Goal: Information Seeking & Learning: Learn about a topic

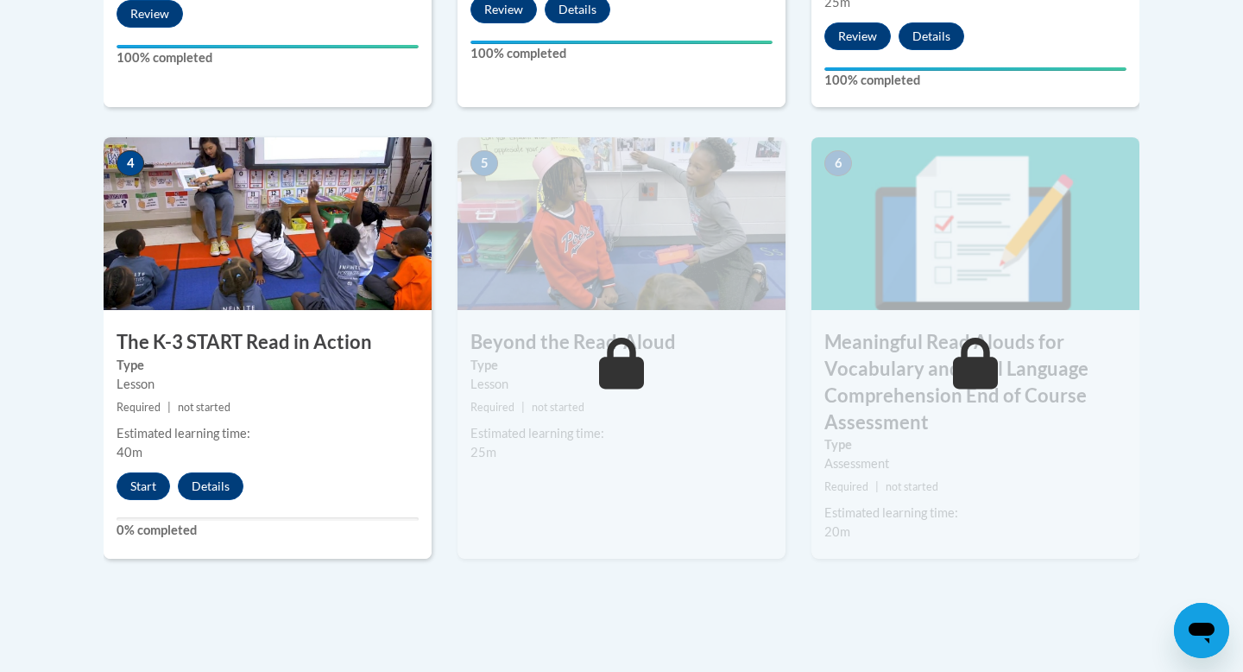
scroll to position [990, 0]
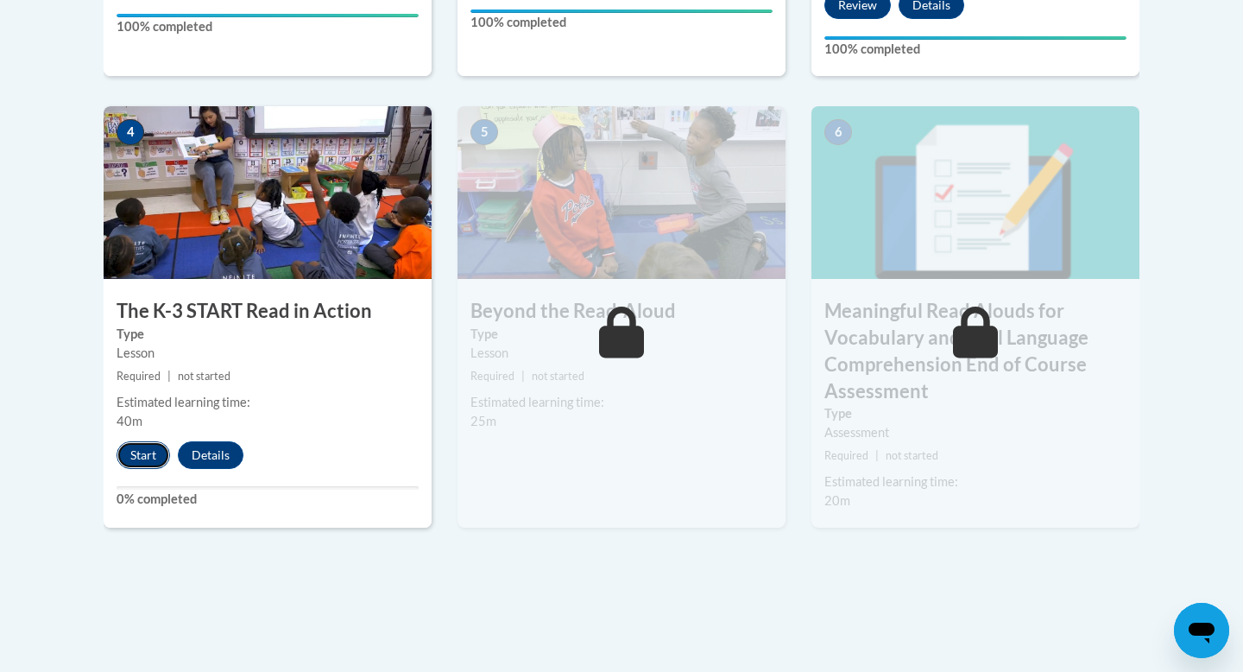
click at [142, 445] on button "Start" at bounding box center [144, 455] width 54 height 28
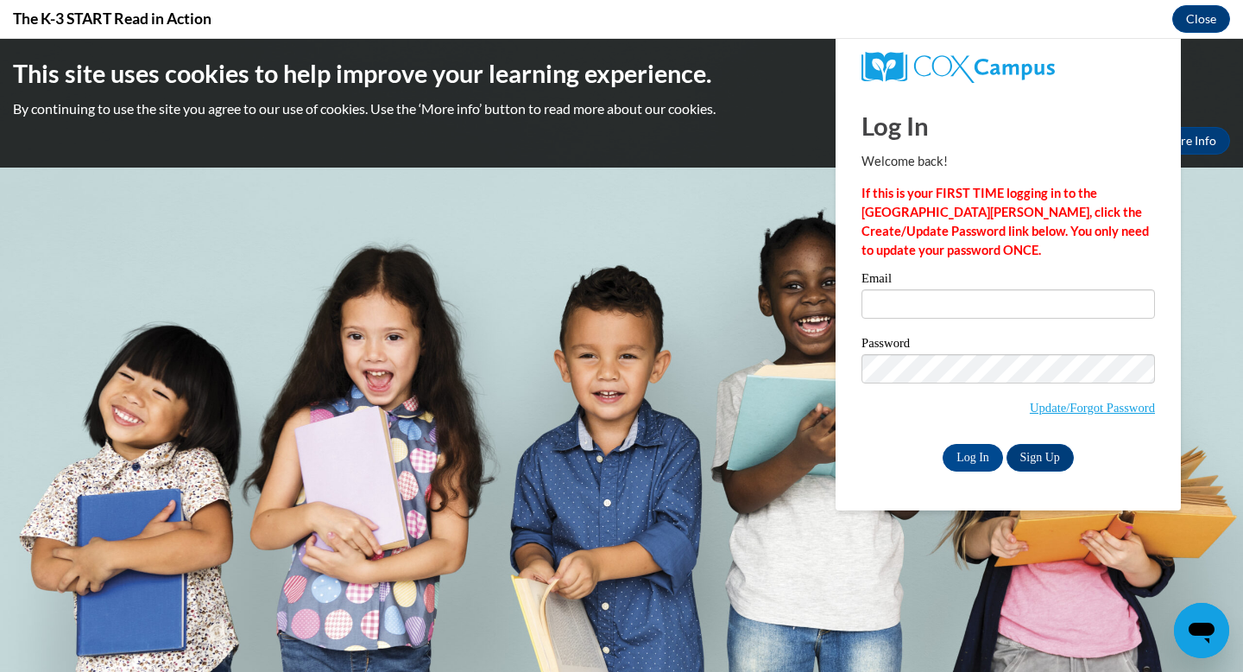
scroll to position [0, 0]
click at [945, 304] on input "Email" at bounding box center [1007, 303] width 293 height 29
type input "jacos8682@ung.edu"
click at [943, 444] on input "Log In" at bounding box center [973, 458] width 60 height 28
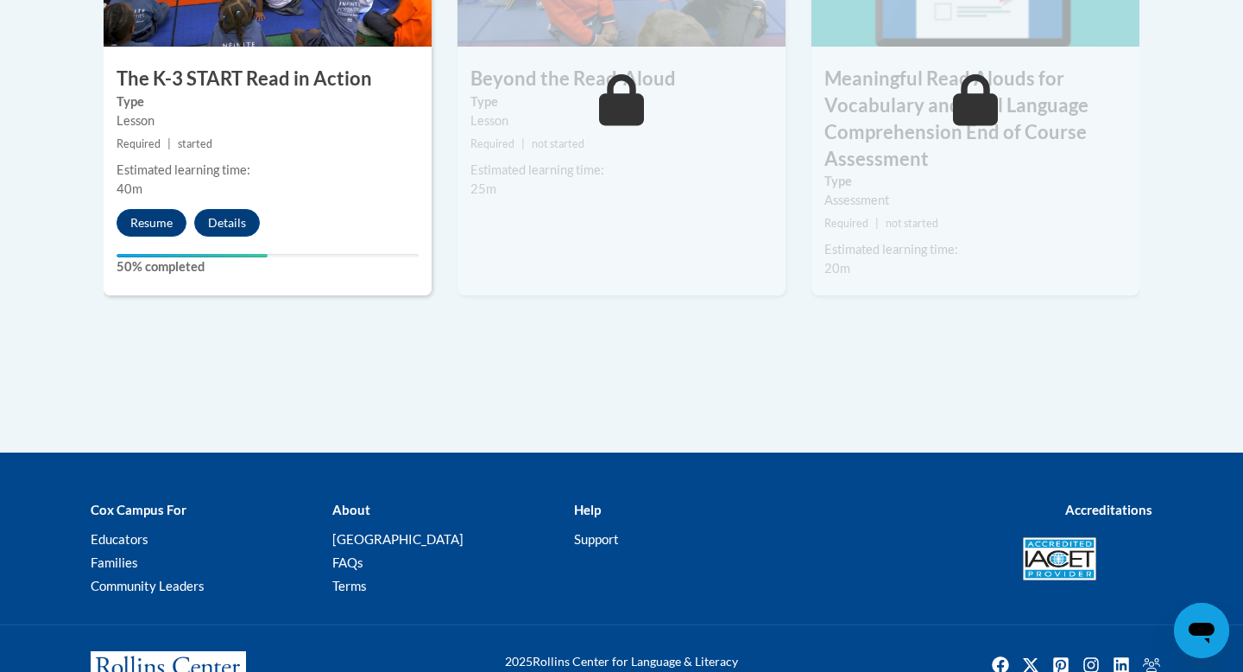
scroll to position [1287, 0]
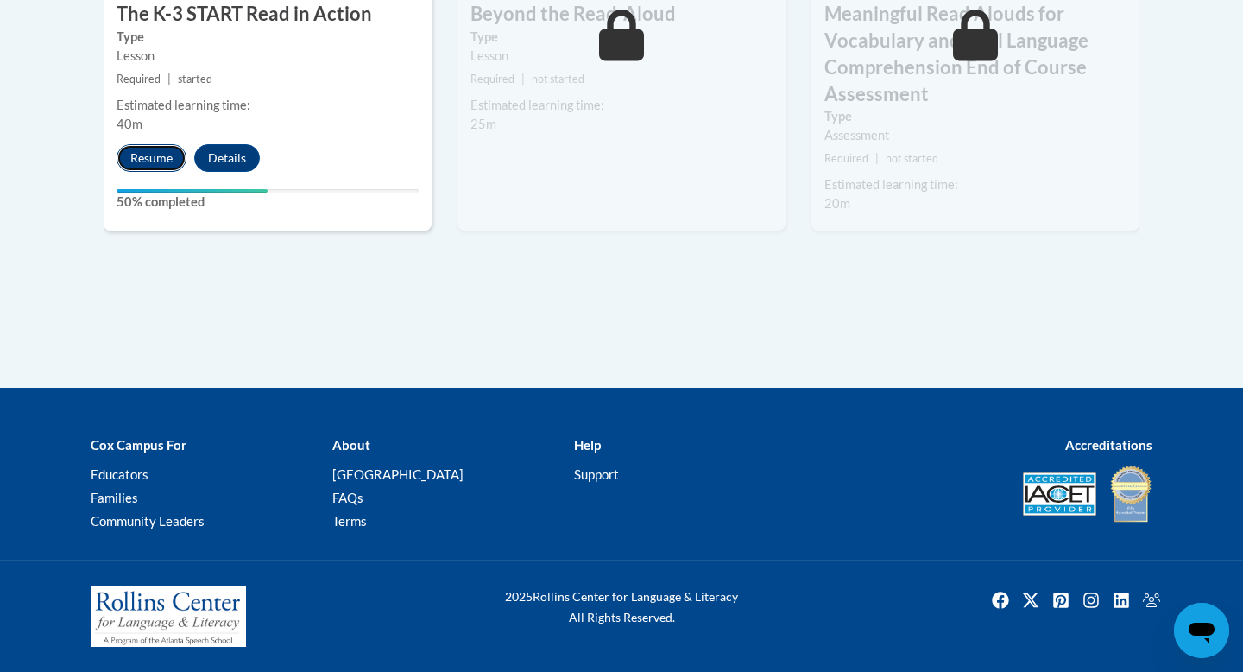
click at [165, 162] on button "Resume" at bounding box center [152, 158] width 70 height 28
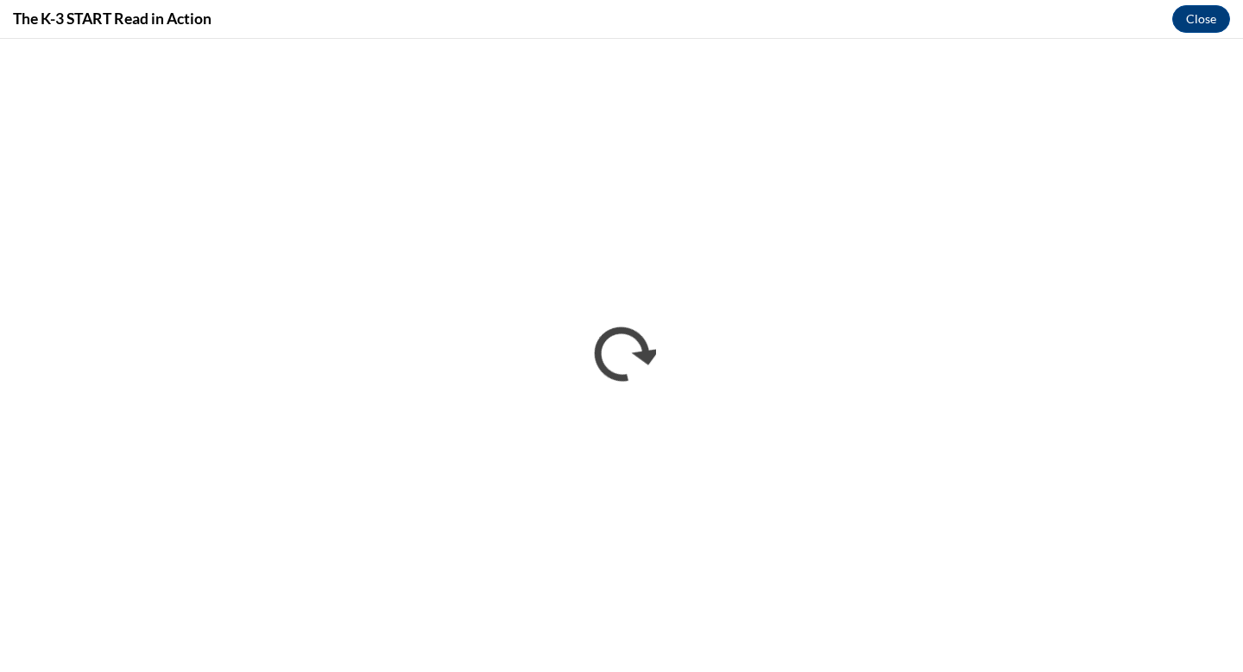
scroll to position [0, 0]
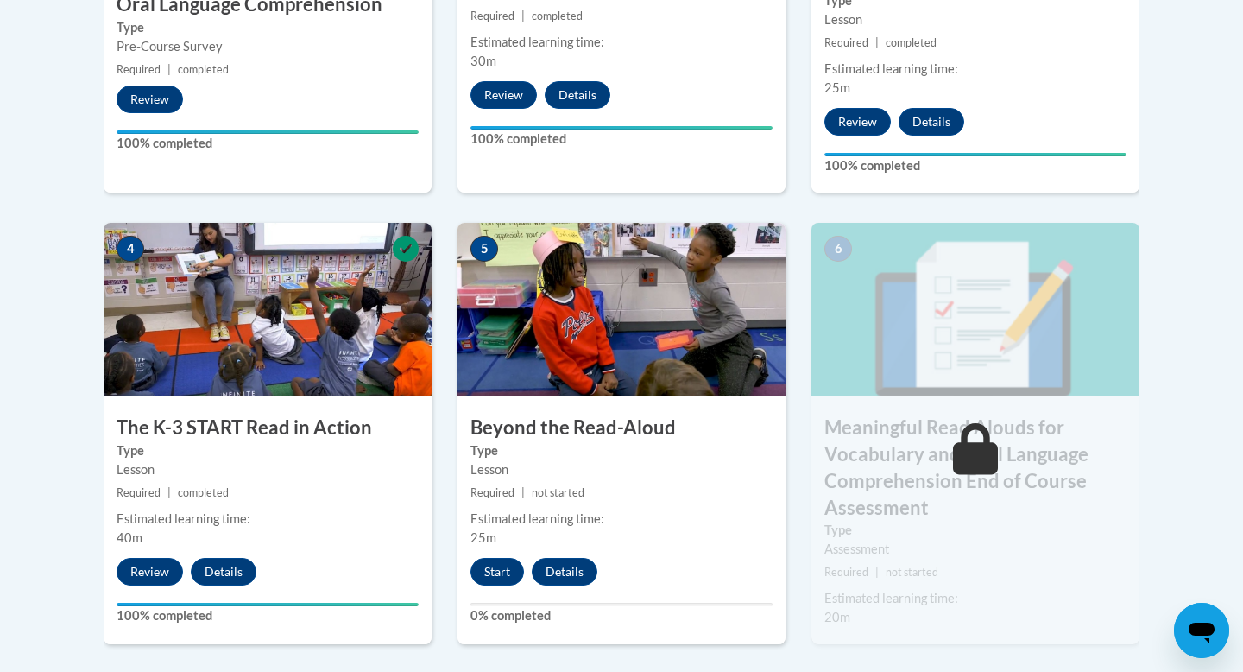
scroll to position [888, 0]
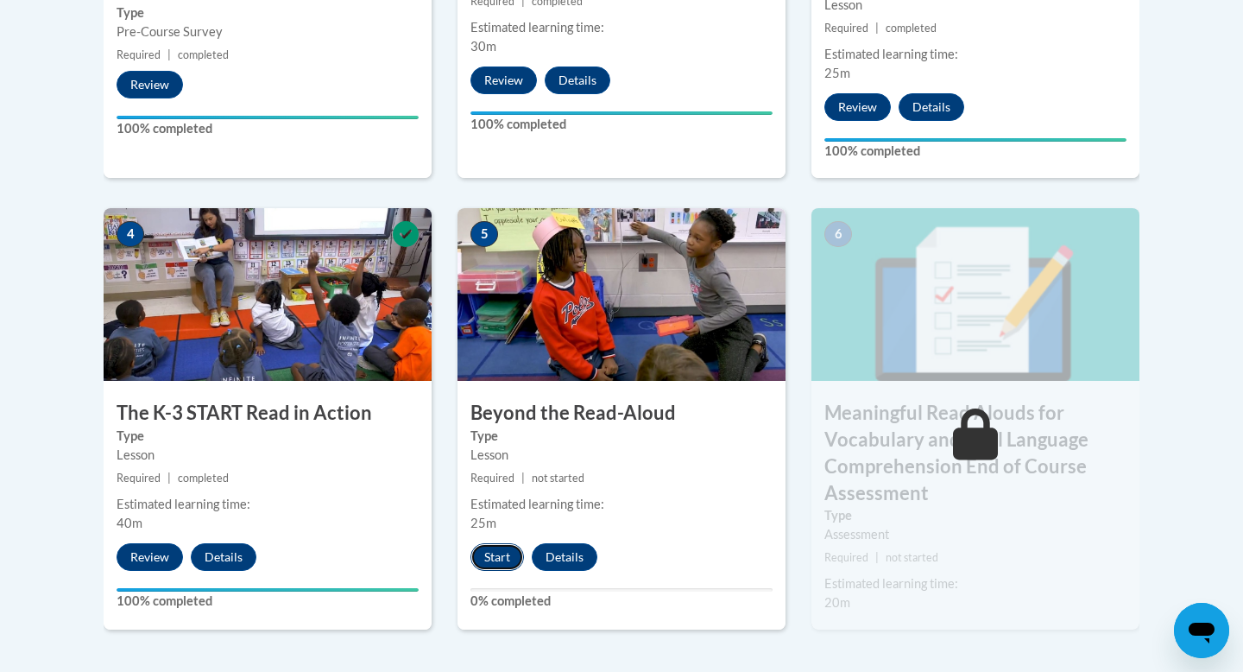
click at [494, 552] on button "Start" at bounding box center [497, 557] width 54 height 28
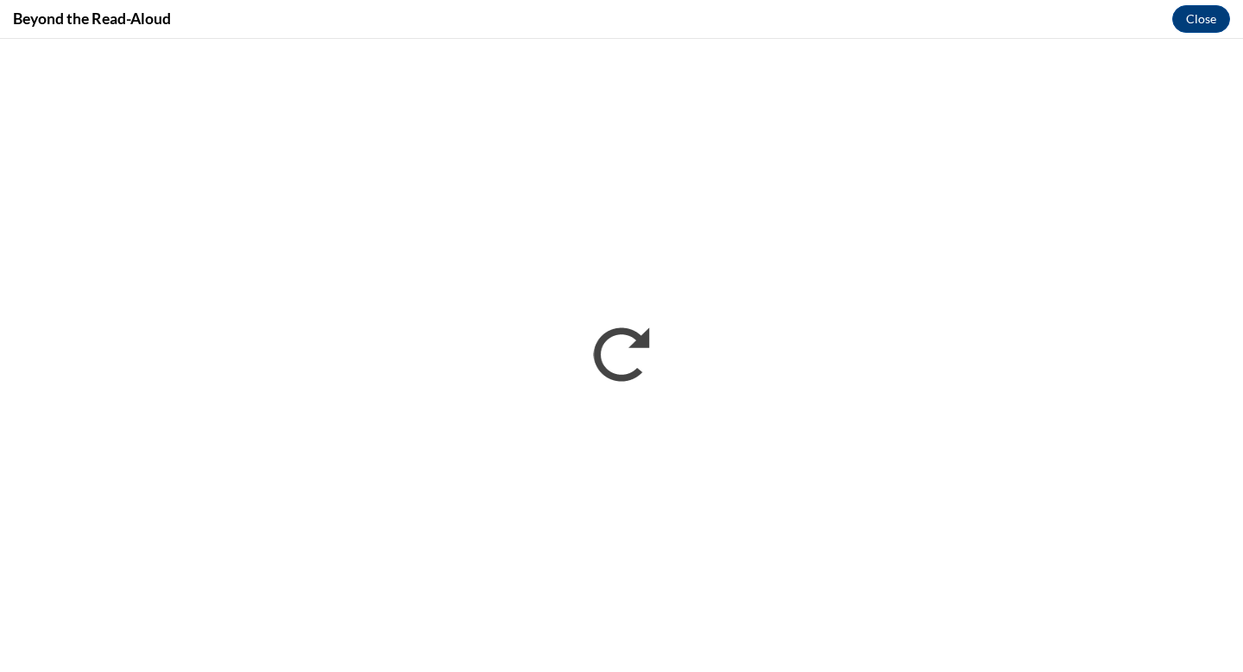
scroll to position [0, 0]
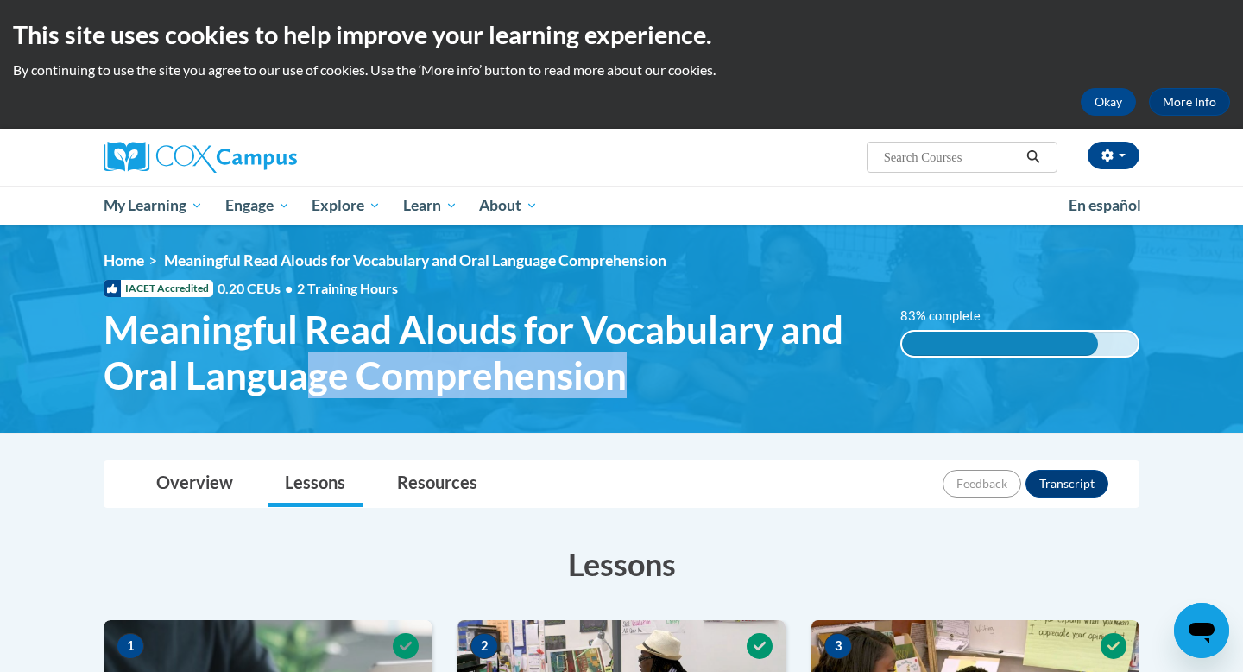
drag, startPoint x: 312, startPoint y: 353, endPoint x: 653, endPoint y: 400, distance: 343.4
click at [653, 400] on div "<en>My Learning</en><fr>New fr_My Learning</fr><it>New it_My Learning</it><de>N…" at bounding box center [622, 328] width 1088 height 155
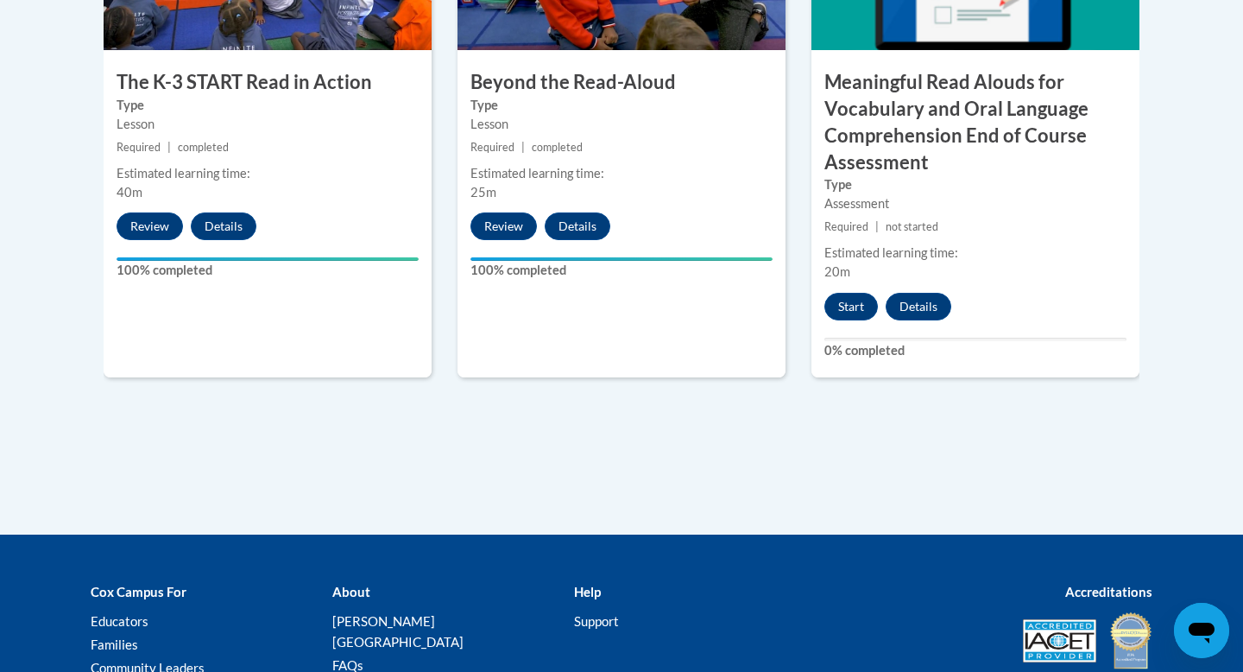
scroll to position [1191, 0]
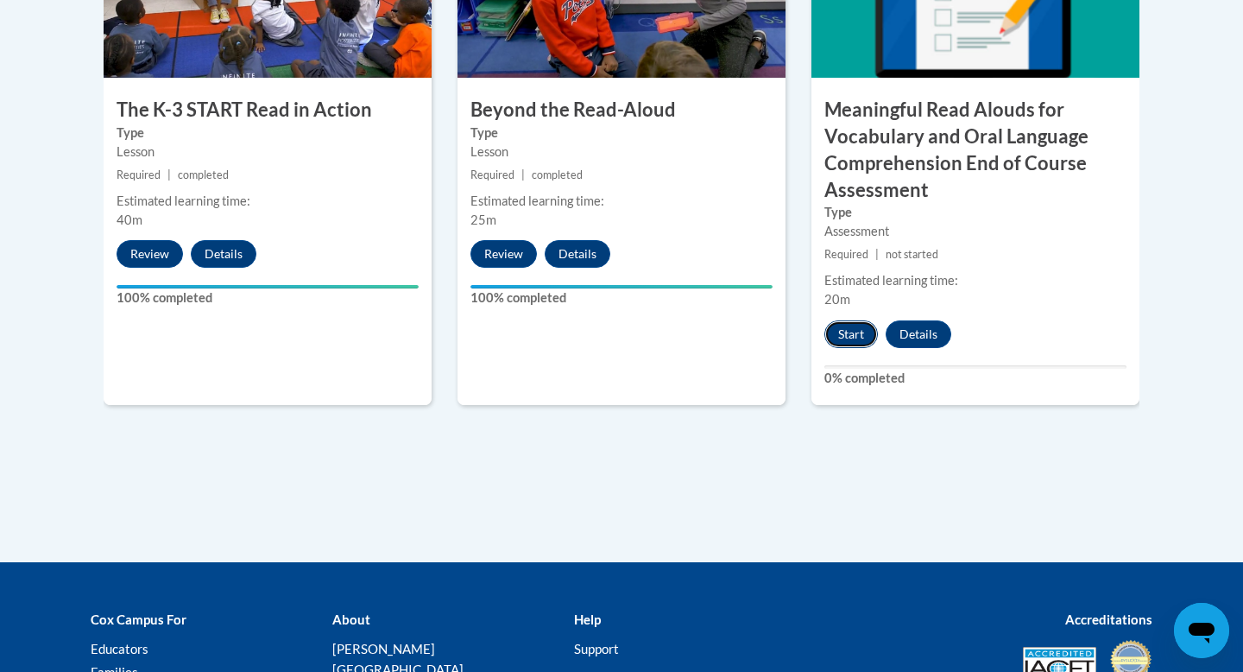
click at [858, 328] on button "Start" at bounding box center [851, 334] width 54 height 28
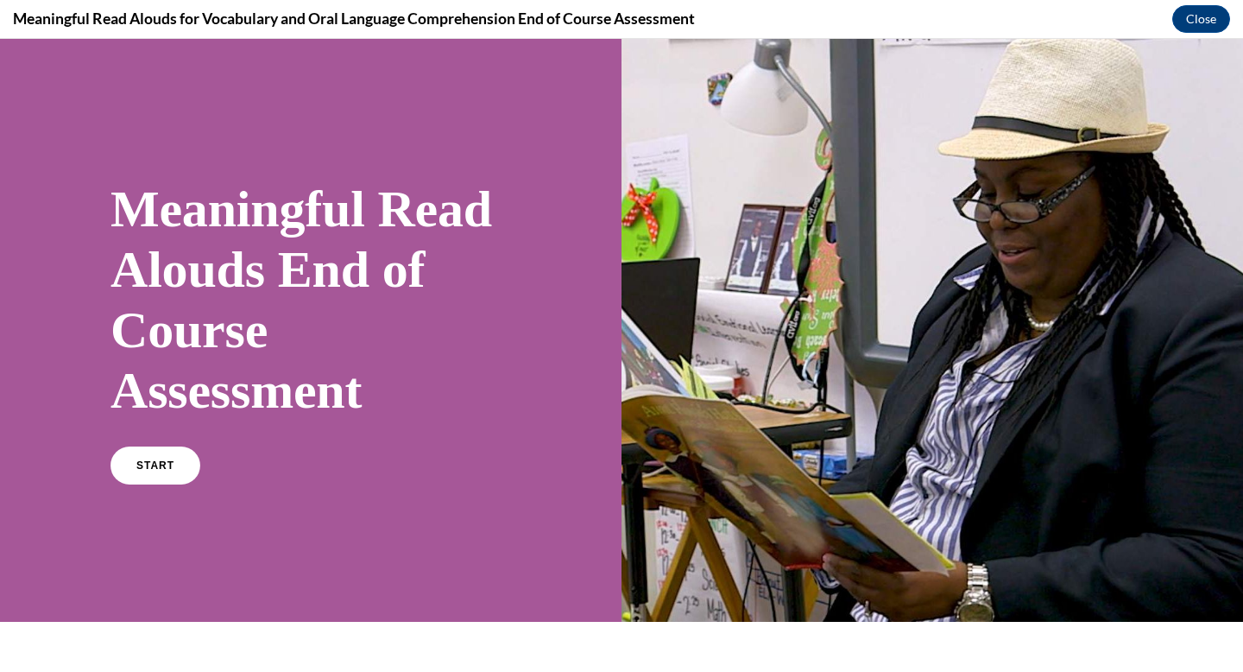
scroll to position [129, 0]
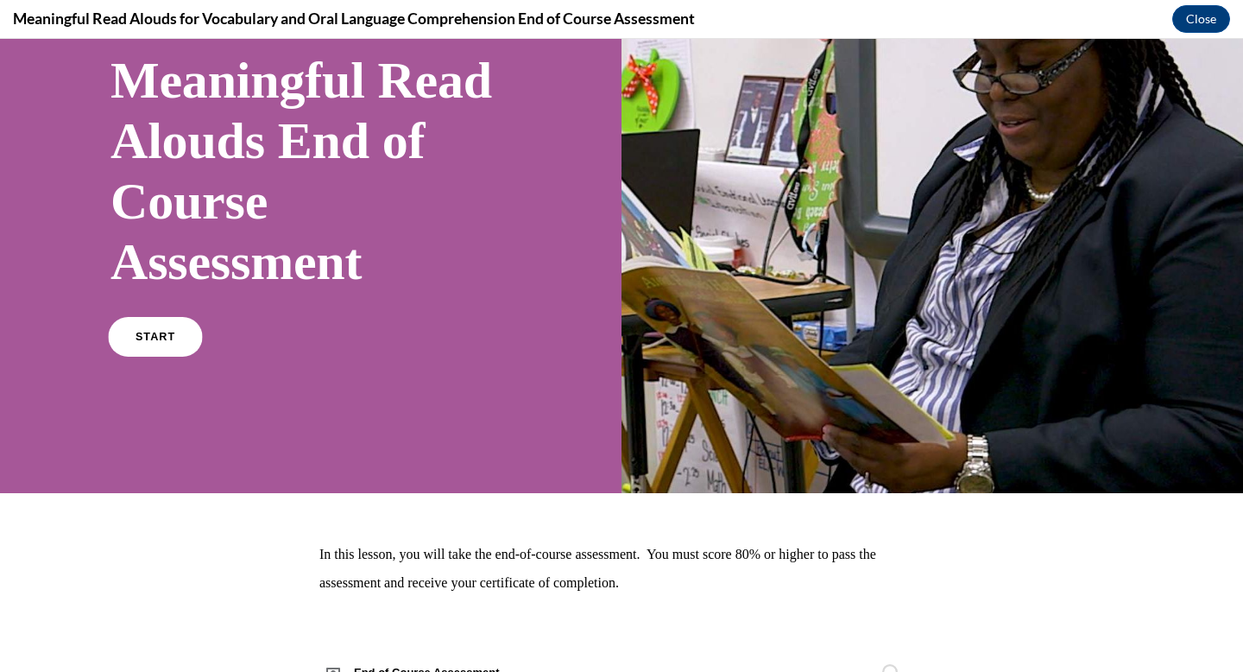
click at [201, 317] on link "START" at bounding box center [155, 337] width 94 height 40
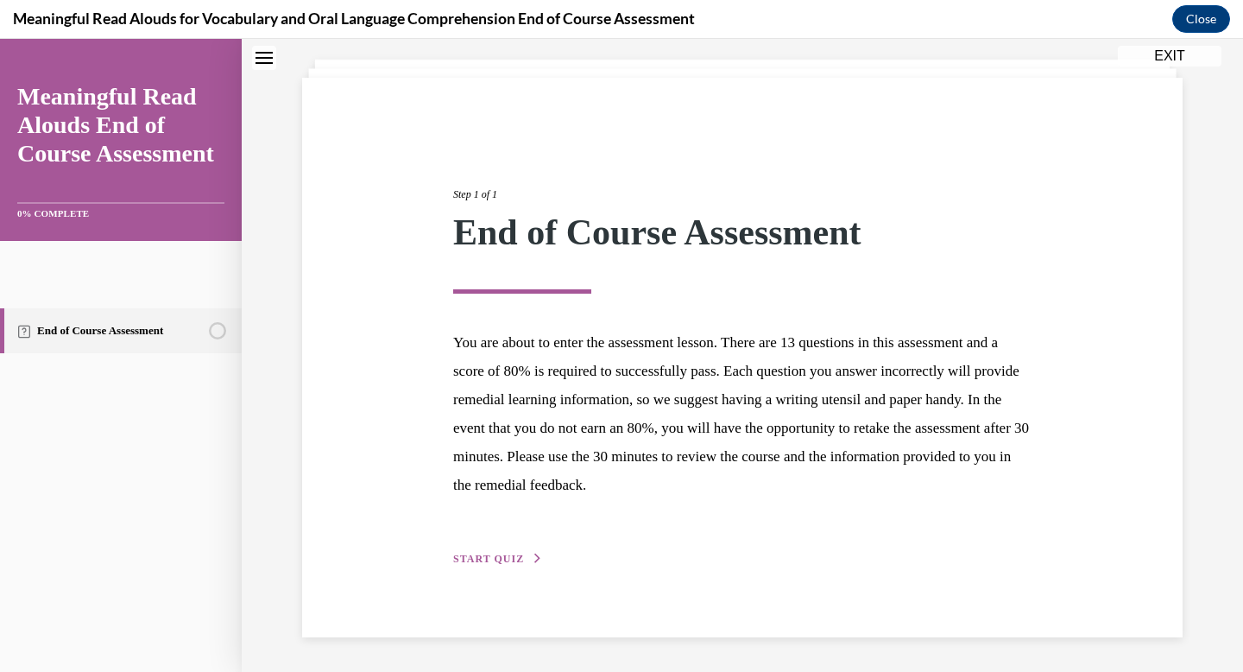
scroll to position [152, 0]
click at [540, 566] on button "START QUIZ" at bounding box center [498, 559] width 90 height 16
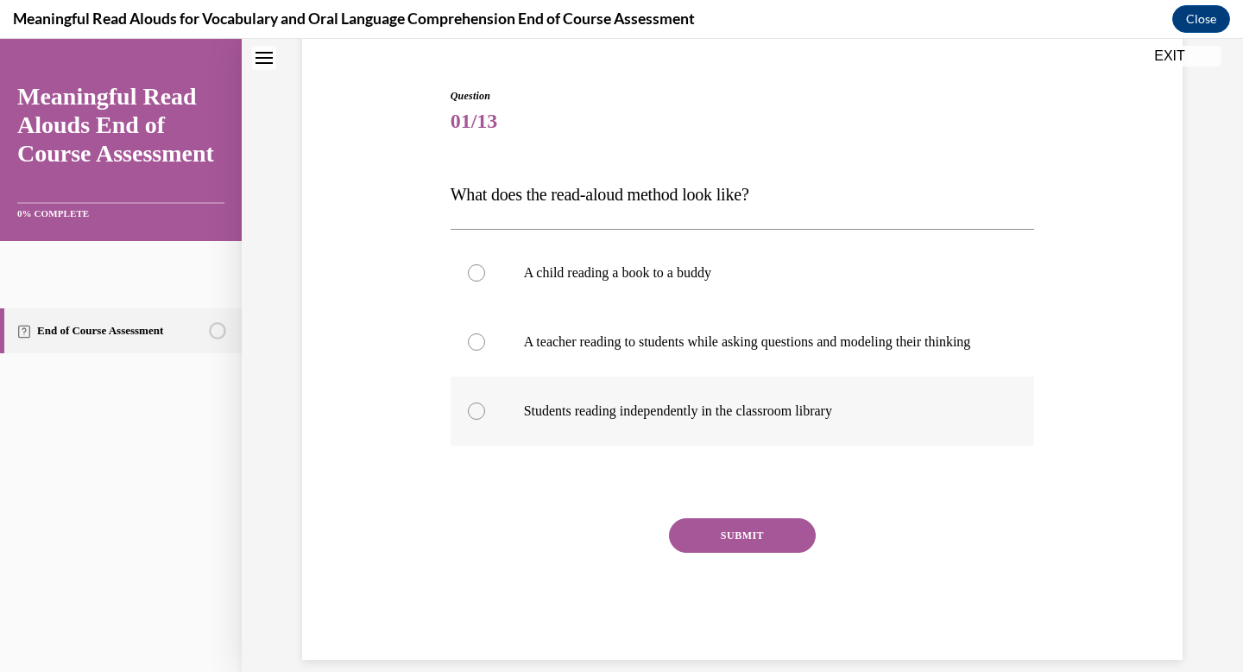
scroll to position [241, 0]
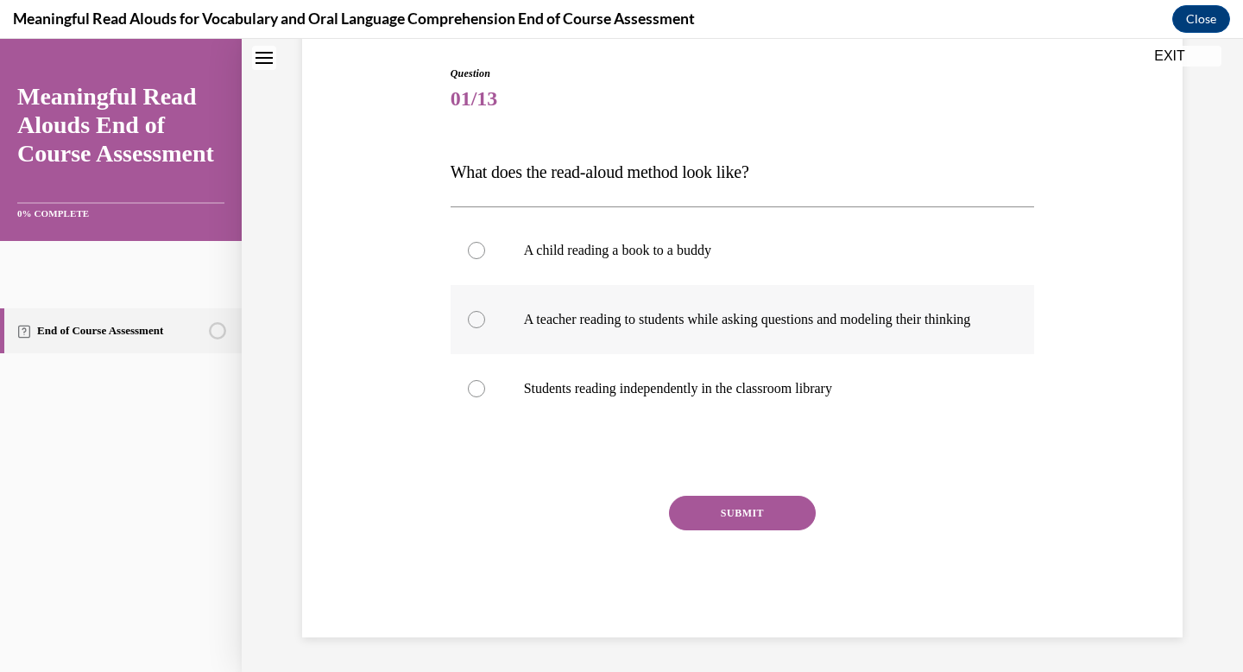
click at [753, 313] on label "A teacher reading to students while asking questions and modeling their thinking" at bounding box center [743, 319] width 584 height 69
click at [485, 313] on input "A teacher reading to students while asking questions and modeling their thinking" at bounding box center [476, 319] width 17 height 17
radio input "true"
click at [761, 508] on button "SUBMIT" at bounding box center [742, 512] width 147 height 35
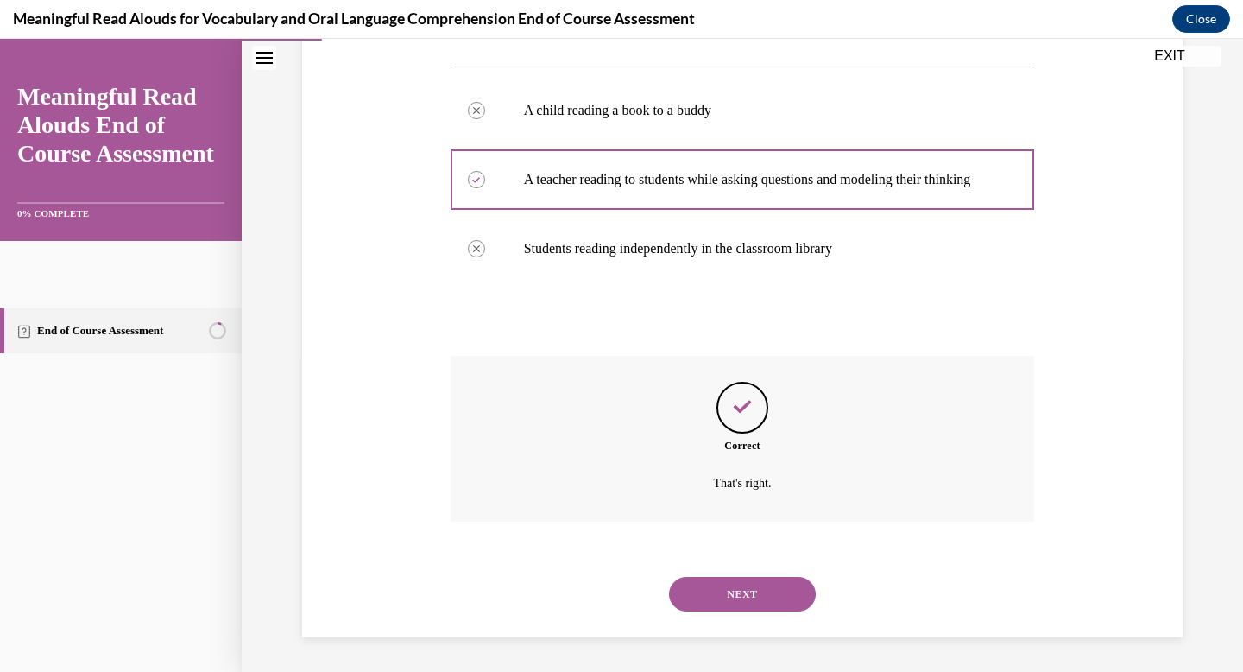
scroll to position [389, 0]
click at [724, 599] on button "NEXT" at bounding box center [742, 594] width 147 height 35
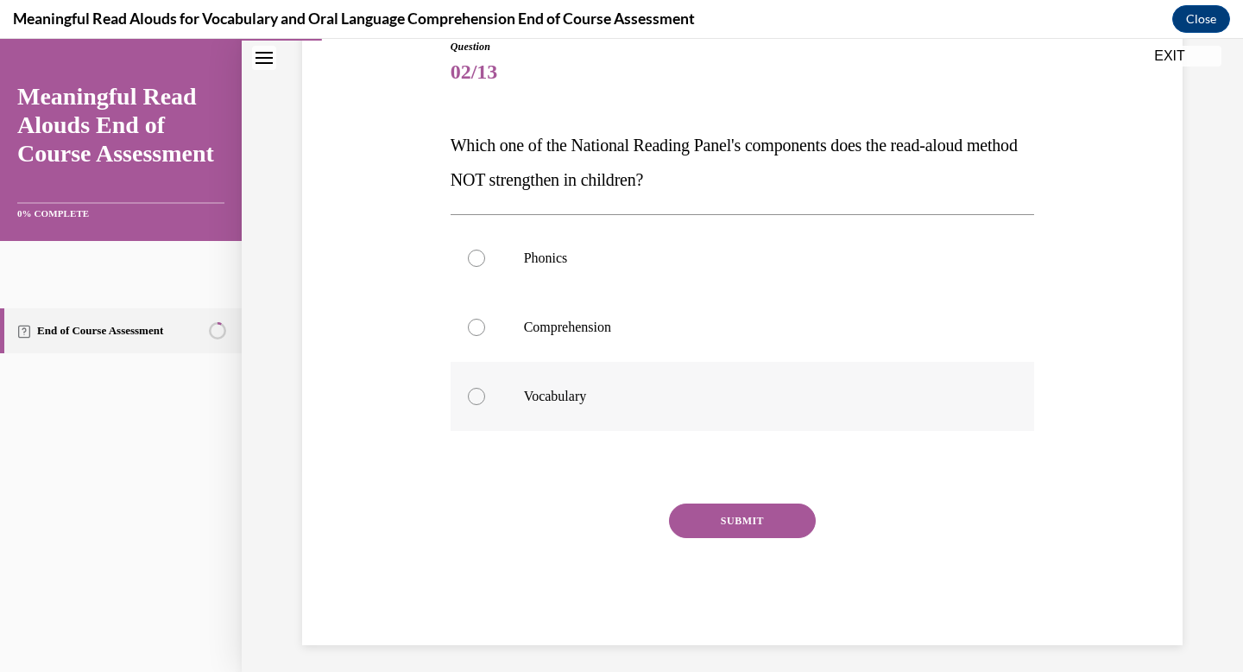
scroll to position [202, 0]
click at [616, 292] on label "Phonics" at bounding box center [743, 257] width 584 height 69
click at [485, 266] on input "Phonics" at bounding box center [476, 257] width 17 height 17
radio input "true"
click at [760, 537] on button "SUBMIT" at bounding box center [742, 519] width 147 height 35
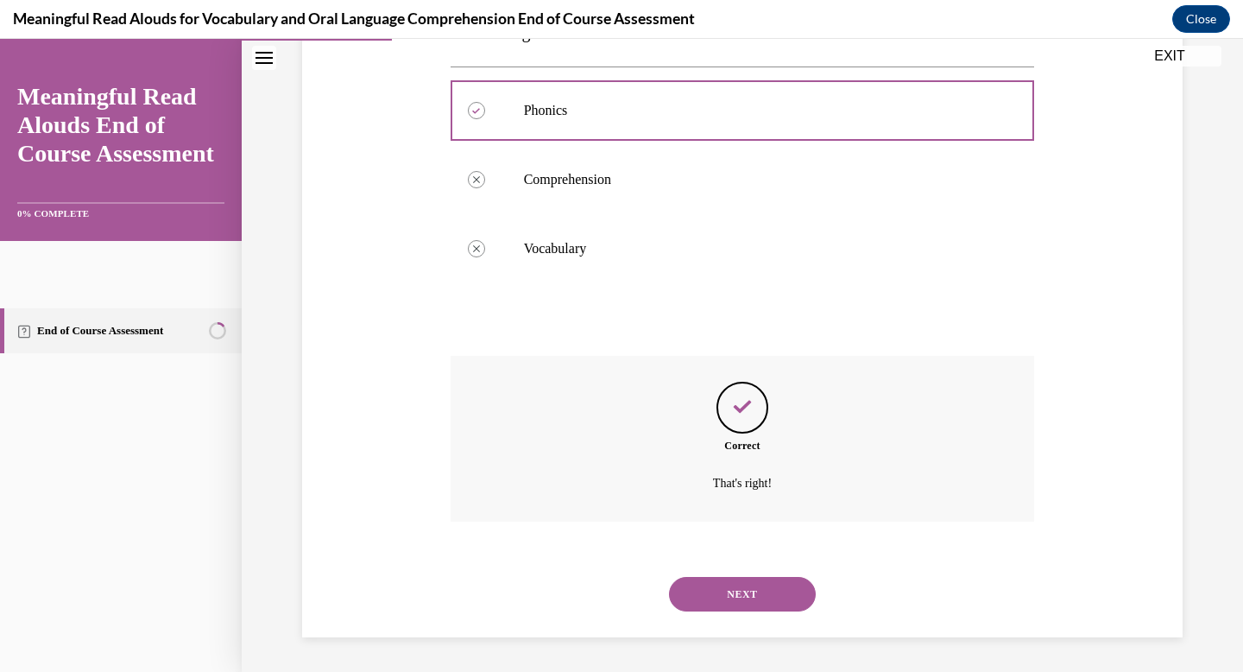
scroll to position [405, 0]
click at [734, 587] on button "NEXT" at bounding box center [742, 594] width 147 height 35
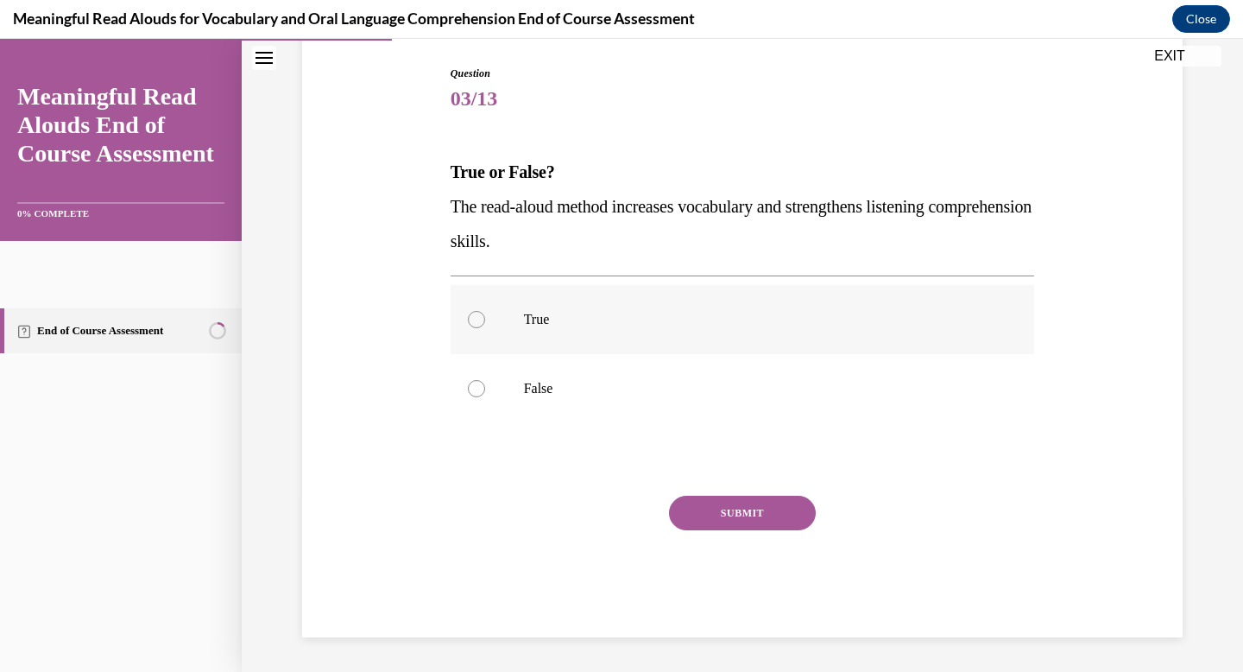
click at [757, 328] on label "True" at bounding box center [743, 319] width 584 height 69
click at [485, 328] on input "True" at bounding box center [476, 319] width 17 height 17
radio input "true"
click at [765, 508] on button "SUBMIT" at bounding box center [742, 512] width 147 height 35
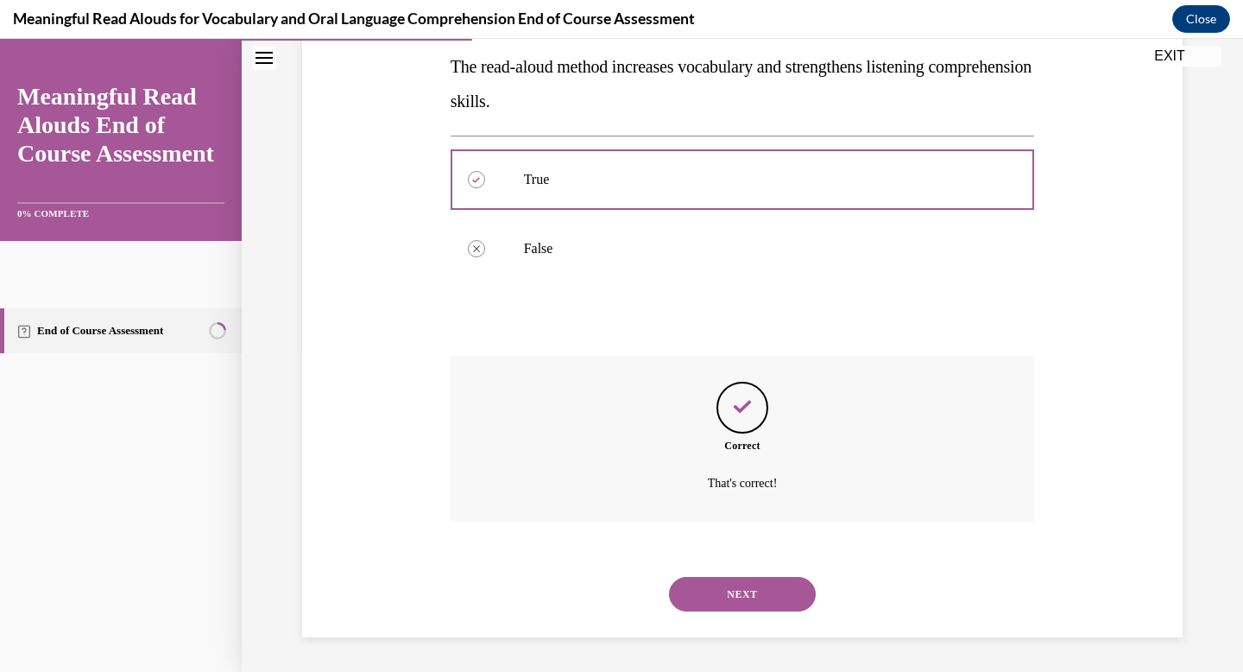
scroll to position [366, 0]
click at [763, 588] on button "NEXT" at bounding box center [742, 594] width 147 height 35
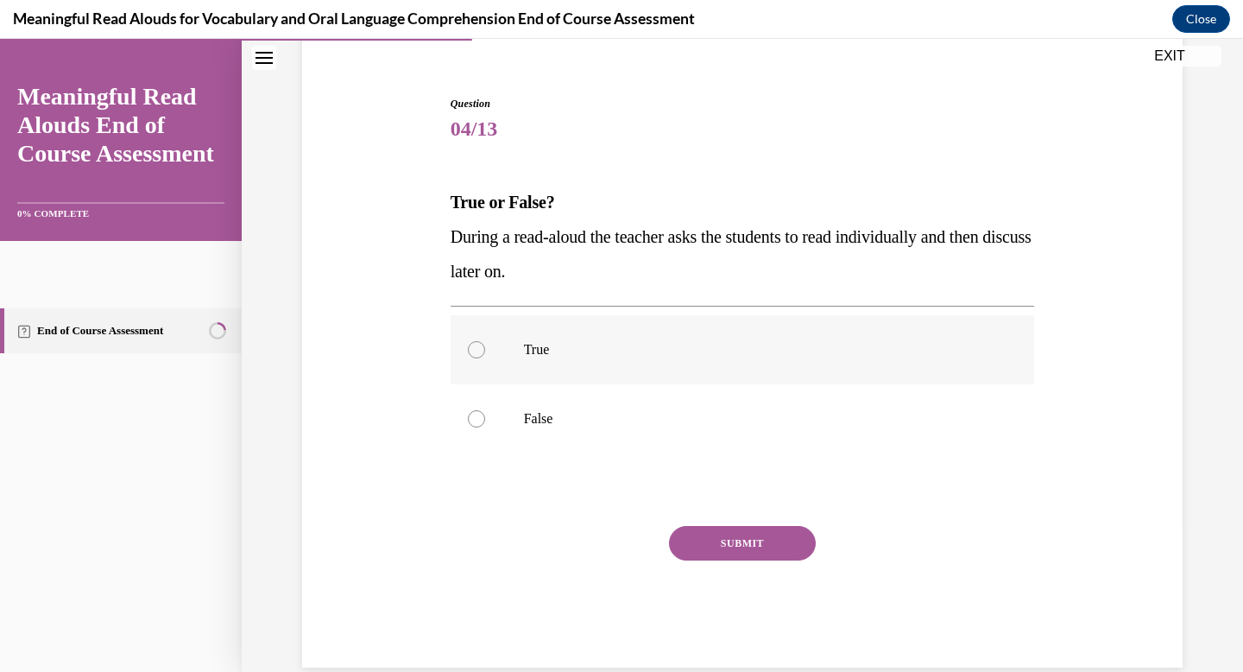
scroll to position [211, 0]
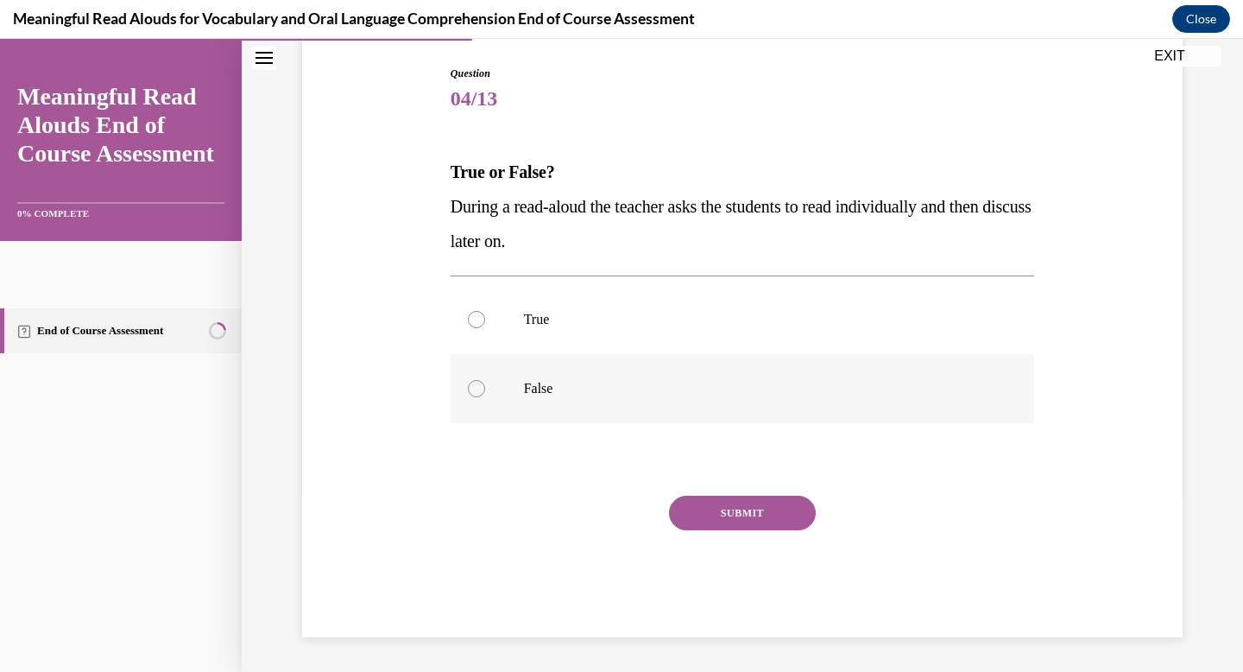
click at [799, 397] on label "False" at bounding box center [743, 388] width 584 height 69
click at [485, 397] on input "False" at bounding box center [476, 388] width 17 height 17
radio input "true"
click at [778, 501] on button "SUBMIT" at bounding box center [742, 512] width 147 height 35
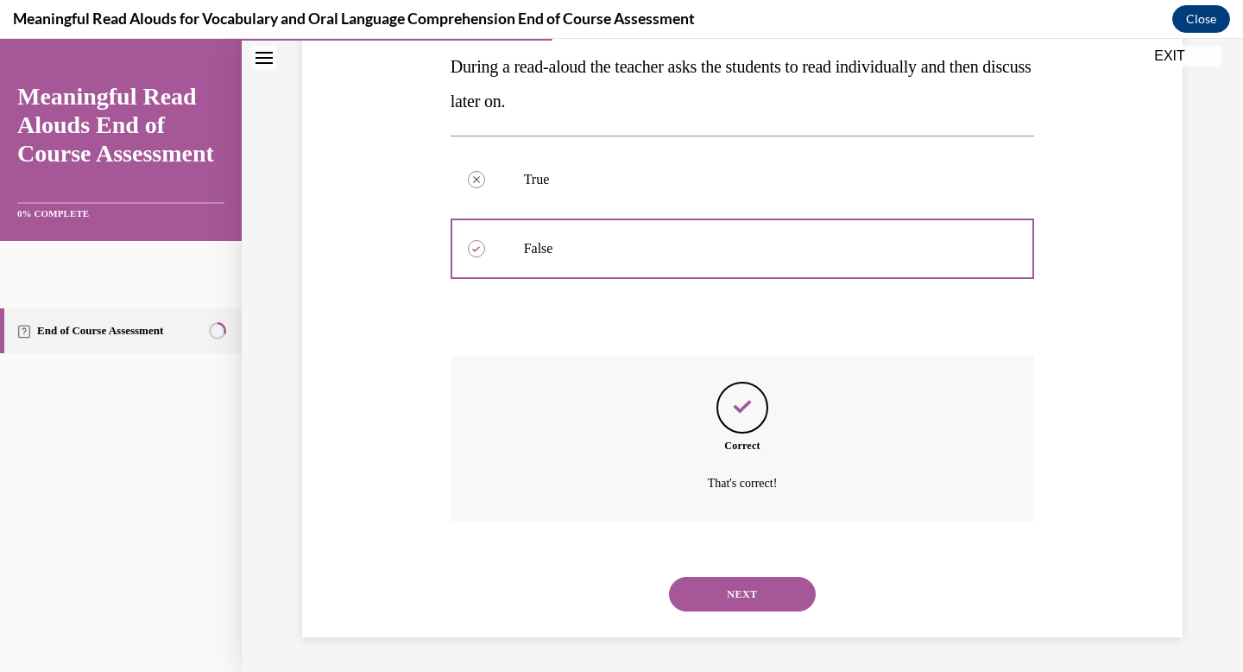
scroll to position [366, 0]
click at [751, 588] on button "NEXT" at bounding box center [742, 594] width 147 height 35
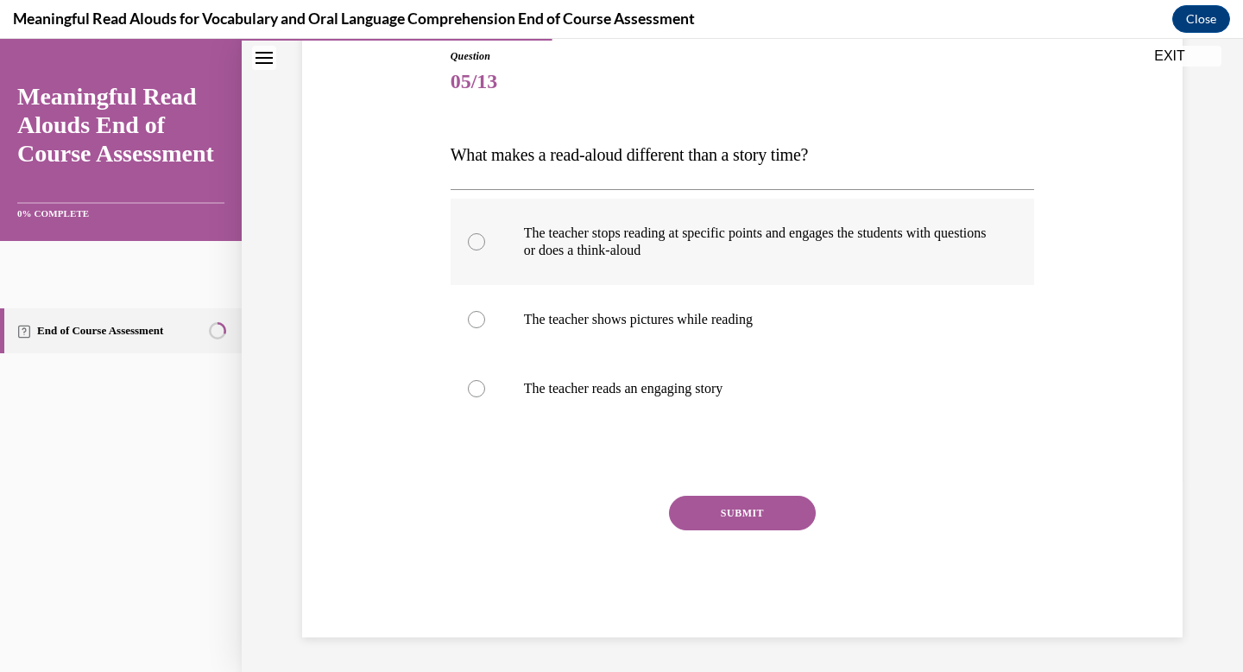
click at [949, 247] on p "The teacher stops reading at specific points and engages the students with ques…" at bounding box center [758, 241] width 468 height 35
click at [485, 247] on input "The teacher stops reading at specific points and engages the students with ques…" at bounding box center [476, 241] width 17 height 17
radio input "true"
click at [728, 530] on button "SUBMIT" at bounding box center [742, 512] width 147 height 35
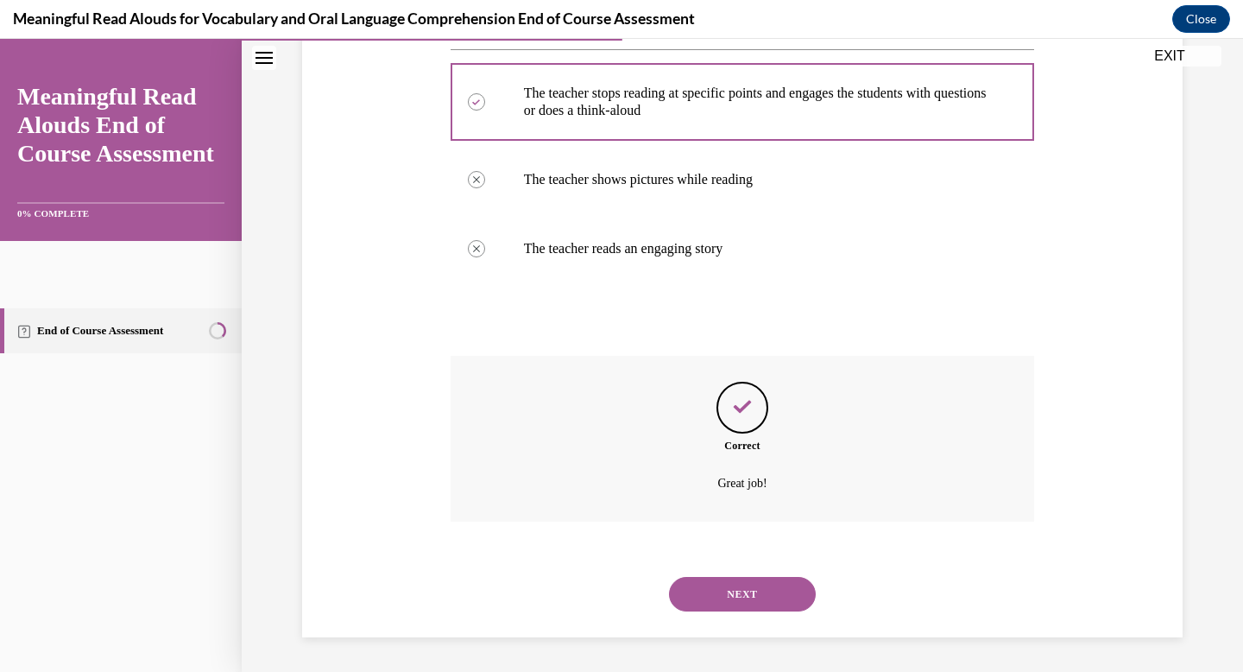
scroll to position [389, 0]
click at [717, 582] on button "NEXT" at bounding box center [742, 594] width 147 height 35
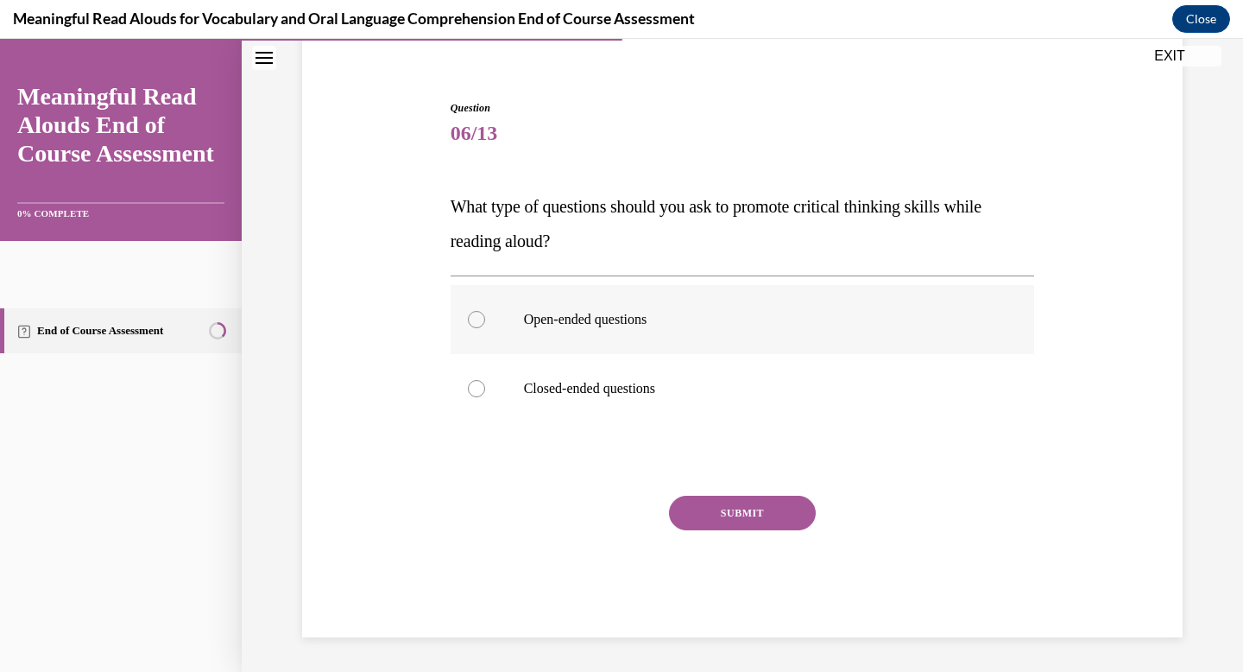
click at [769, 285] on label "Open-ended questions" at bounding box center [743, 319] width 584 height 69
click at [485, 311] on input "Open-ended questions" at bounding box center [476, 319] width 17 height 17
radio input "true"
click at [725, 497] on button "SUBMIT" at bounding box center [742, 512] width 147 height 35
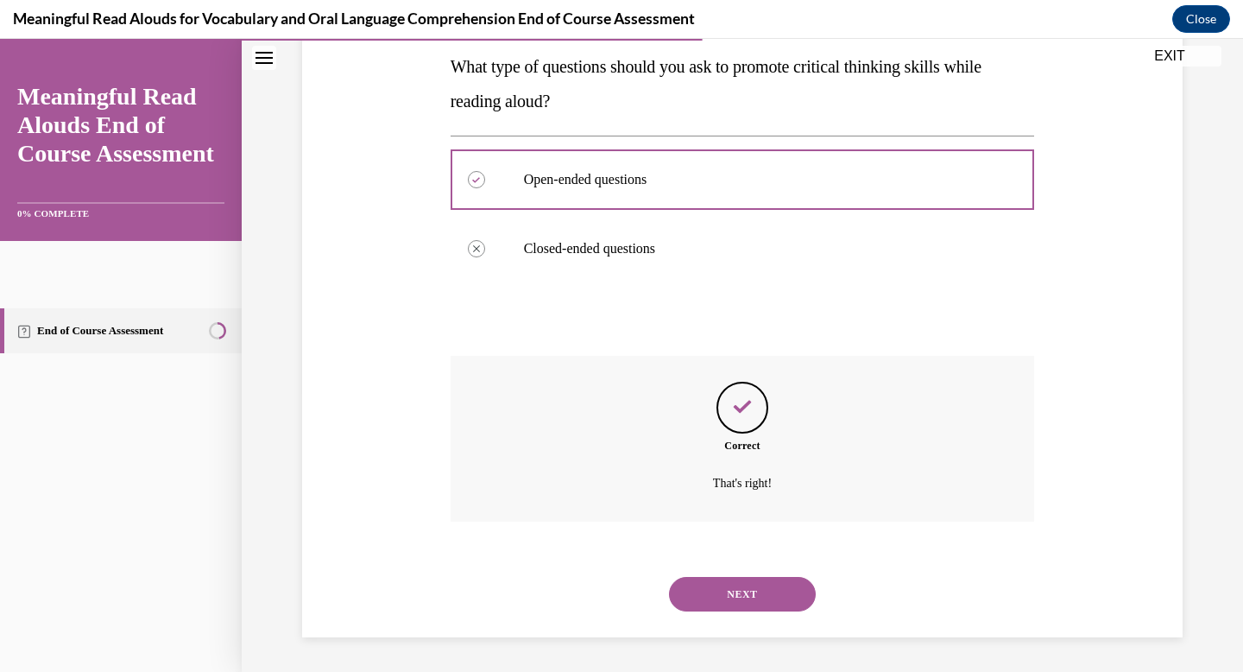
scroll to position [331, 0]
click at [726, 612] on div "NEXT" at bounding box center [743, 593] width 584 height 69
click at [726, 593] on button "NEXT" at bounding box center [742, 594] width 147 height 35
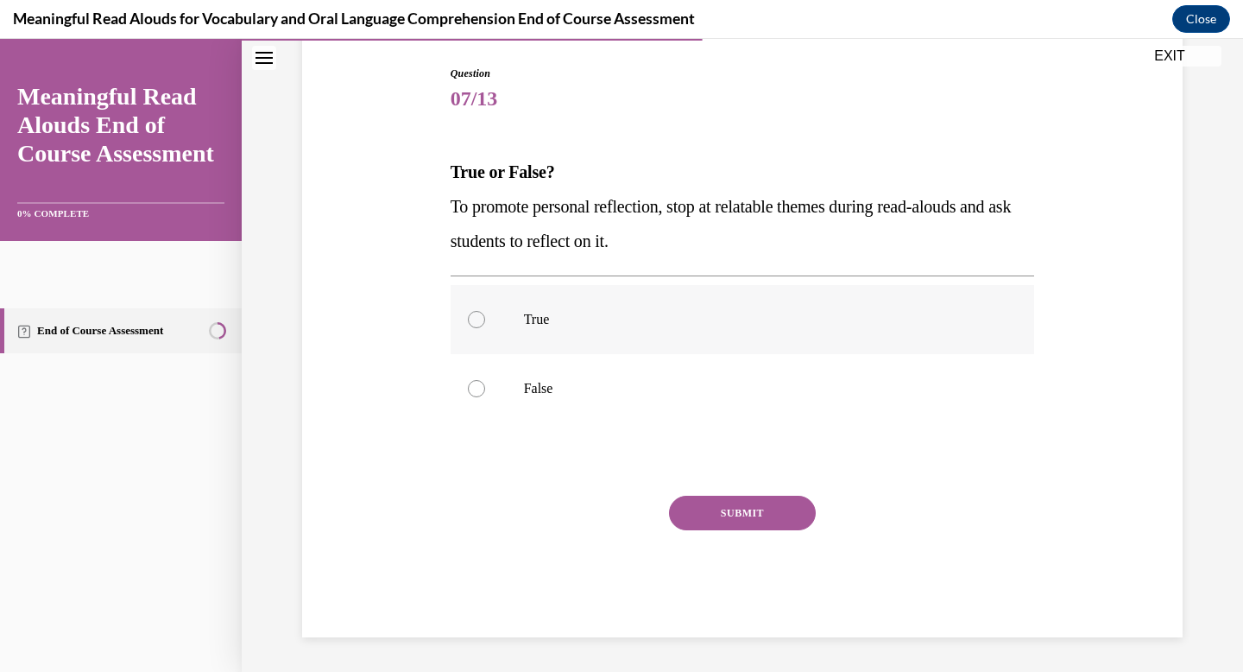
click at [735, 300] on label "True" at bounding box center [743, 319] width 584 height 69
click at [485, 311] on input "True" at bounding box center [476, 319] width 17 height 17
radio input "true"
click at [734, 514] on button "SUBMIT" at bounding box center [742, 512] width 147 height 35
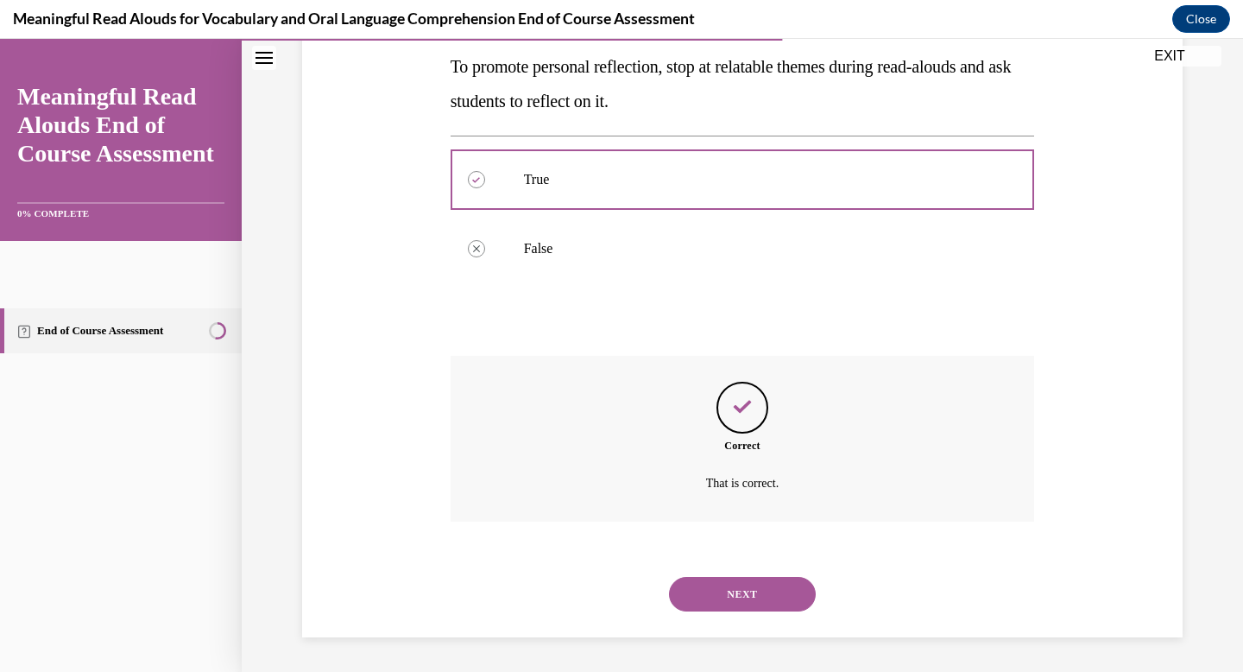
scroll to position [366, 0]
click at [727, 577] on button "NEXT" at bounding box center [742, 594] width 147 height 35
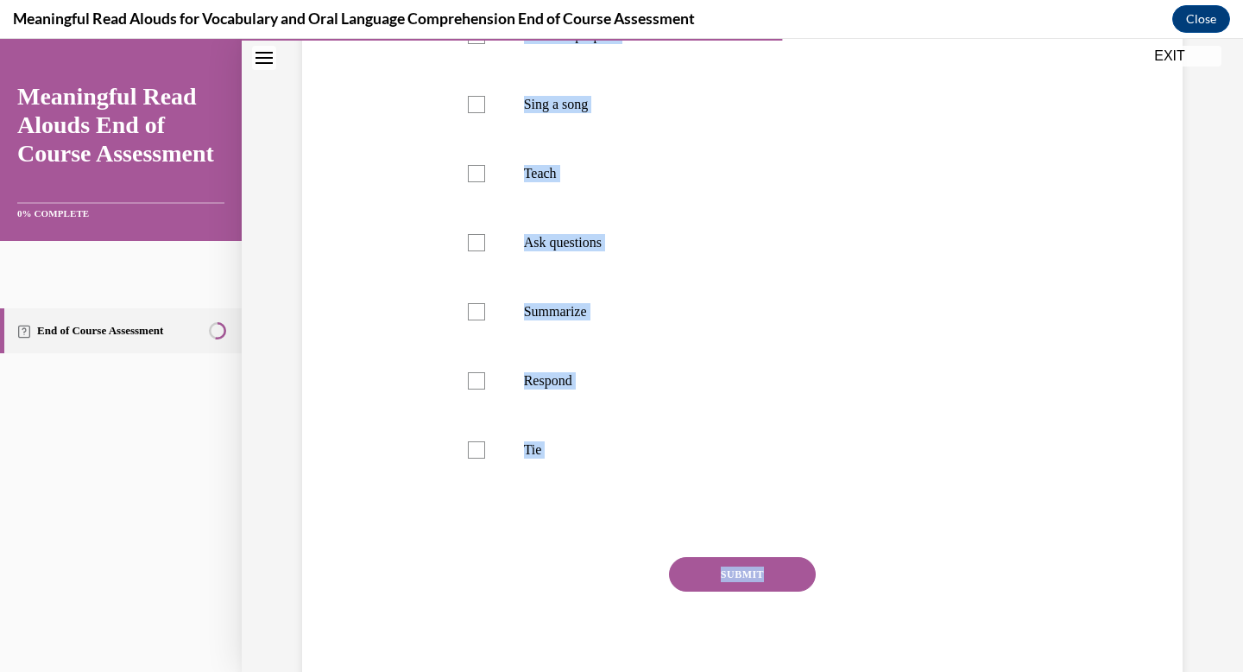
scroll to position [440, 0]
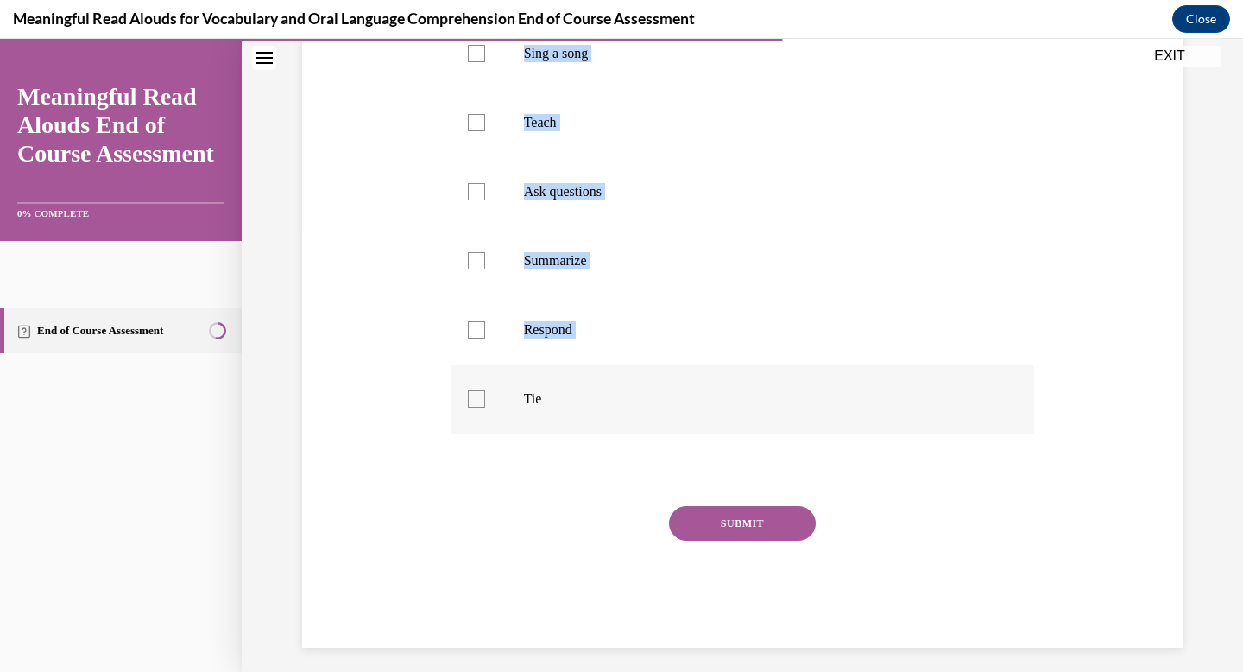
drag, startPoint x: 455, startPoint y: 363, endPoint x: 606, endPoint y: 435, distance: 167.2
click at [606, 435] on div "Question 08/13 Select the components that make up the K-3 START Read Framework.…" at bounding box center [742, 210] width 593 height 873
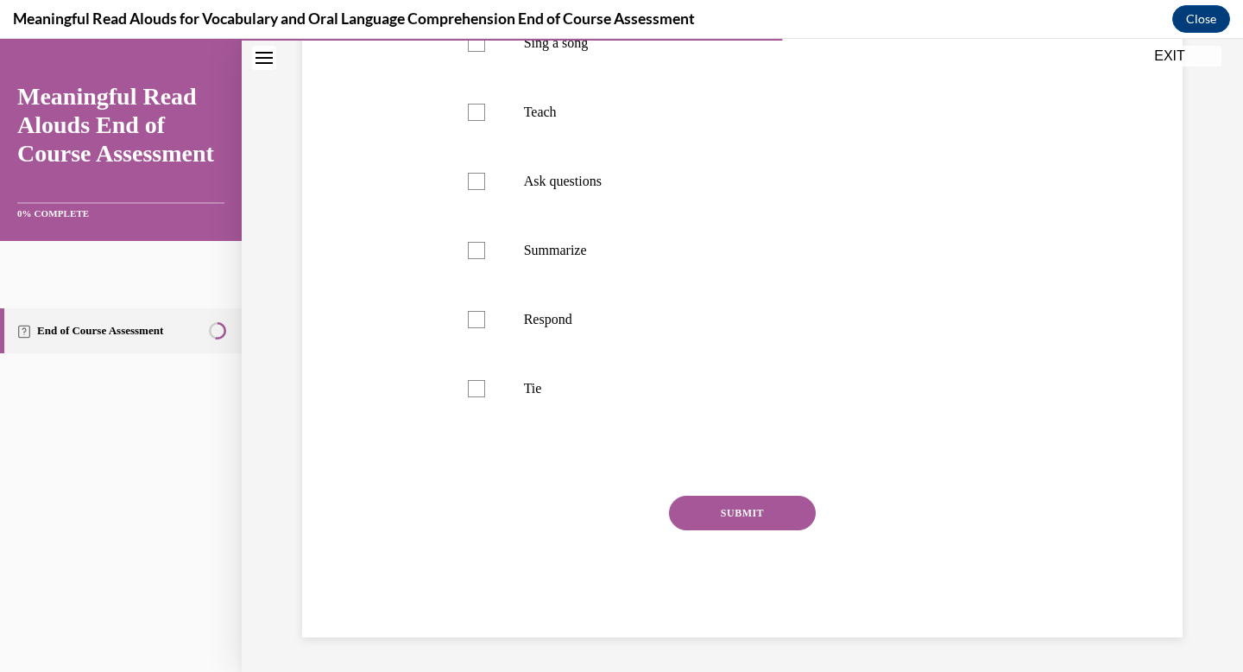
click at [553, 451] on div at bounding box center [743, 459] width 584 height 21
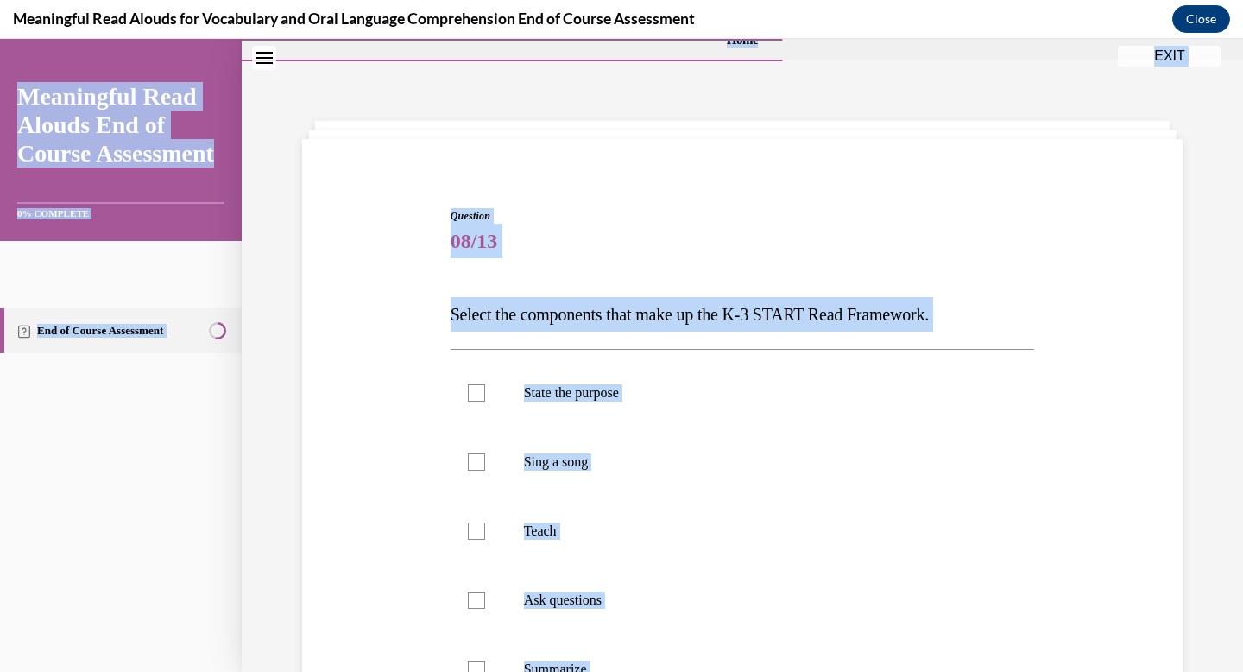
scroll to position [0, 0]
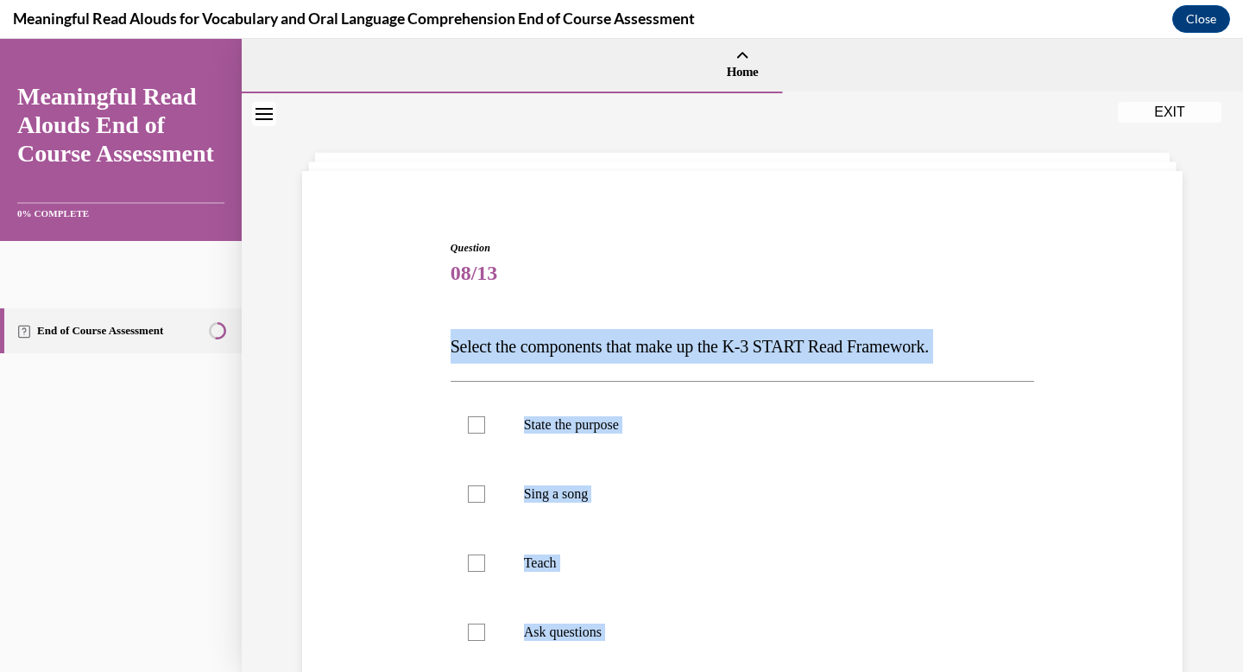
drag, startPoint x: 553, startPoint y: 451, endPoint x: 456, endPoint y: 360, distance: 133.7
click at [456, 360] on div "Question 08/13 Select the components that make up the K-3 START Read Framework.…" at bounding box center [742, 650] width 593 height 873
copy div "Select the components that make up the K-3 START Read Framework. State the purp…"
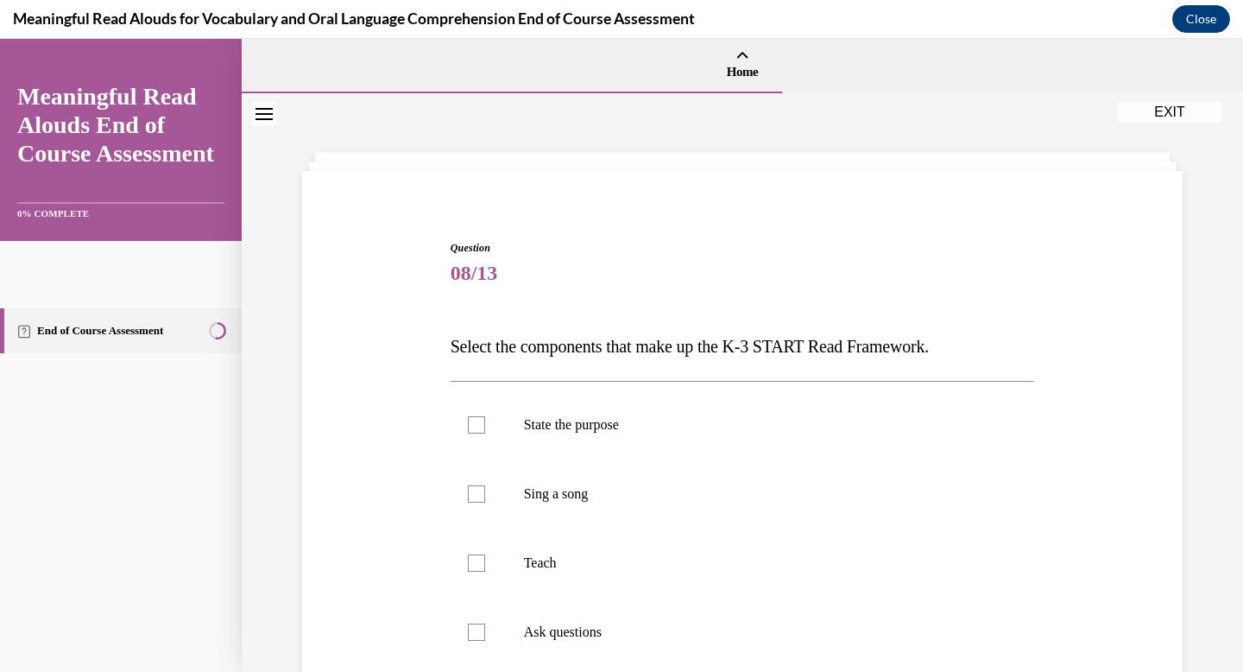
click at [580, 286] on span "08/13" at bounding box center [743, 272] width 584 height 35
click at [571, 433] on p "State the purpose" at bounding box center [758, 424] width 468 height 17
click at [485, 433] on input "State the purpose" at bounding box center [476, 424] width 17 height 17
checkbox input "true"
click at [561, 568] on label "Teach" at bounding box center [743, 562] width 584 height 69
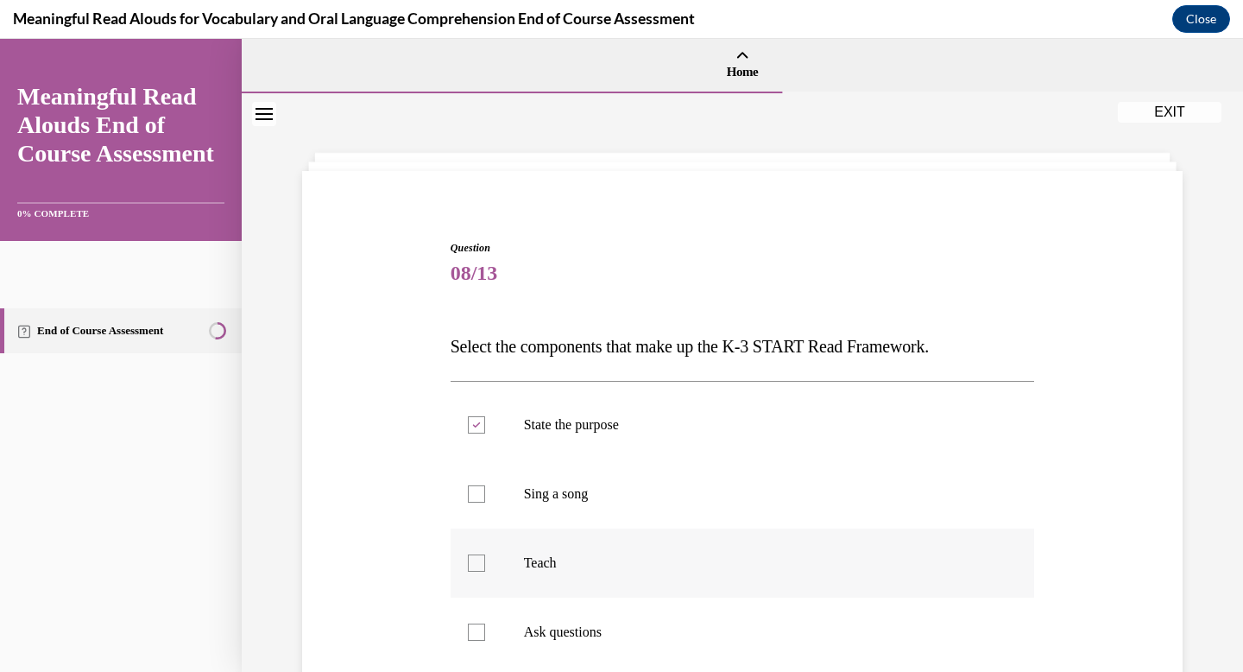
click at [485, 568] on input "Teach" at bounding box center [476, 562] width 17 height 17
checkbox input "true"
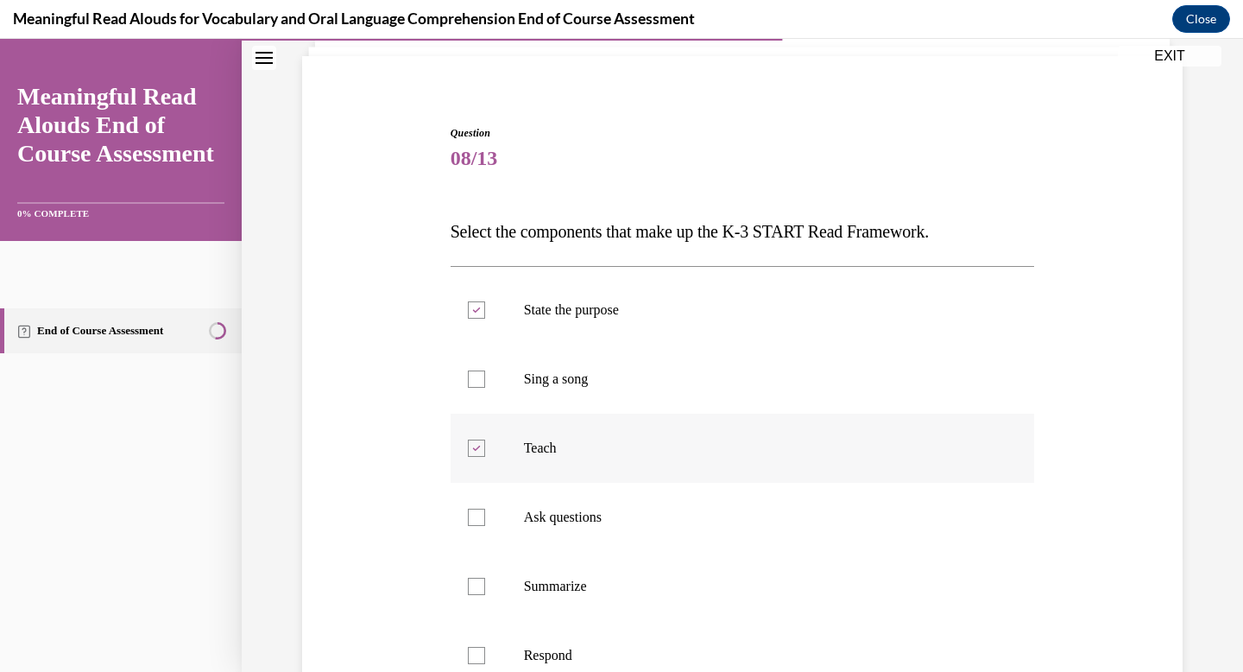
scroll to position [198, 0]
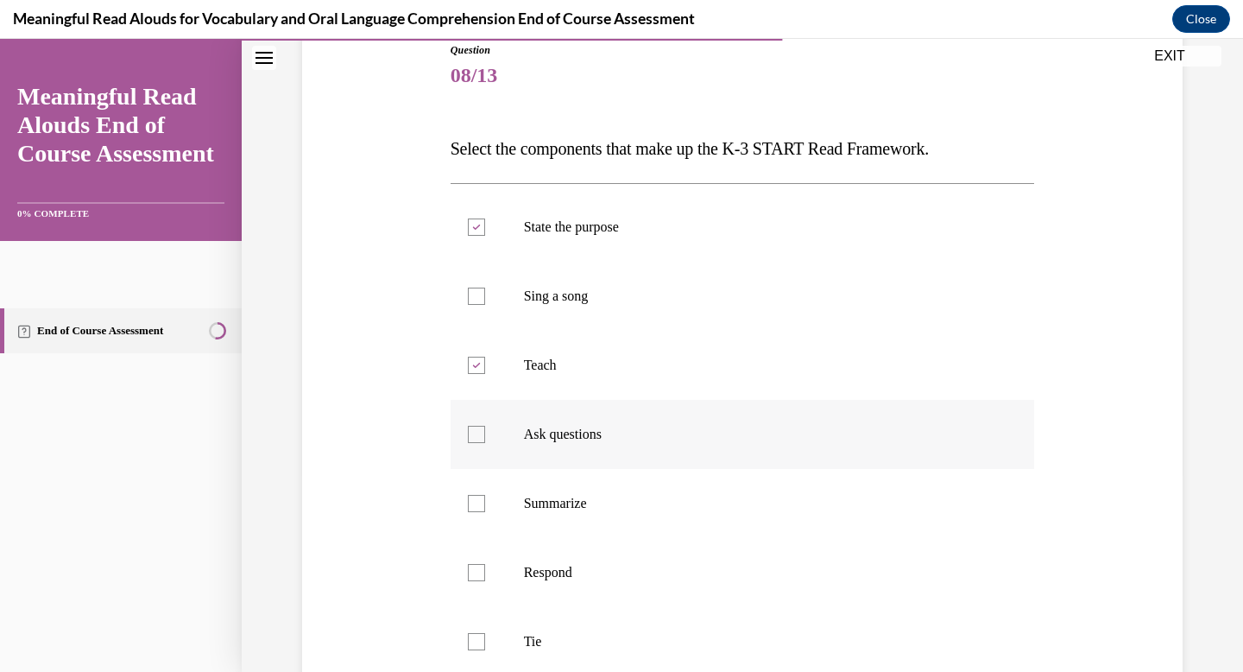
click at [581, 457] on label "Ask questions" at bounding box center [743, 434] width 584 height 69
click at [485, 443] on input "Ask questions" at bounding box center [476, 434] width 17 height 17
checkbox input "true"
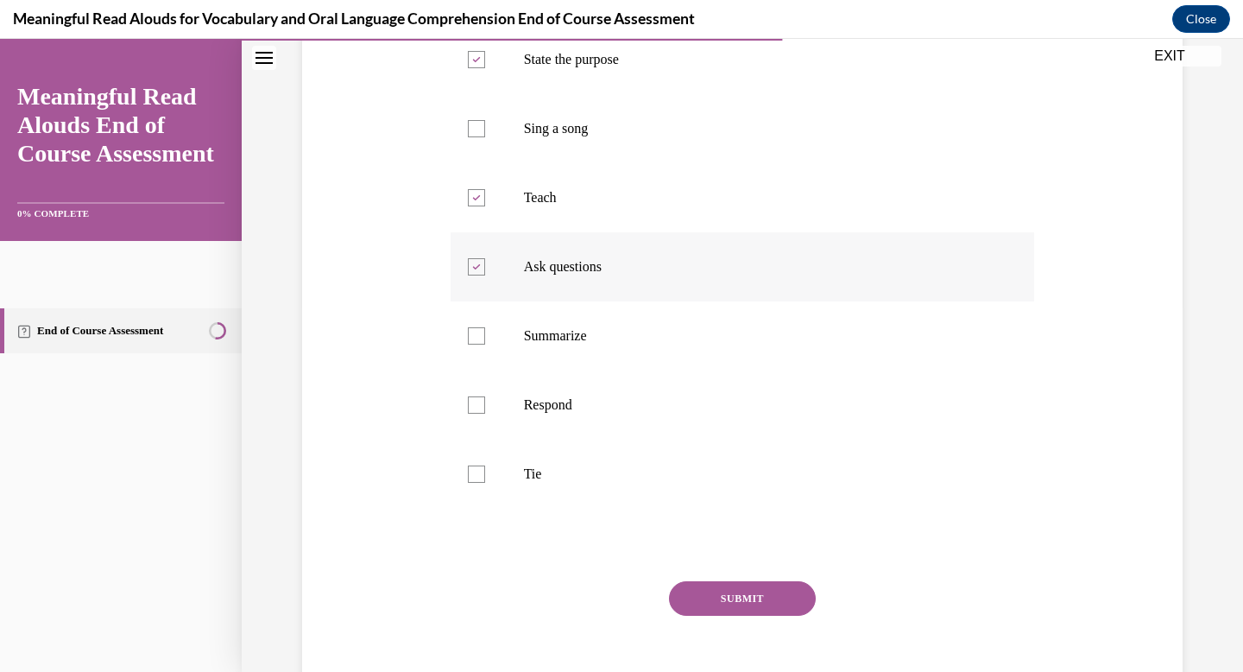
scroll to position [382, 0]
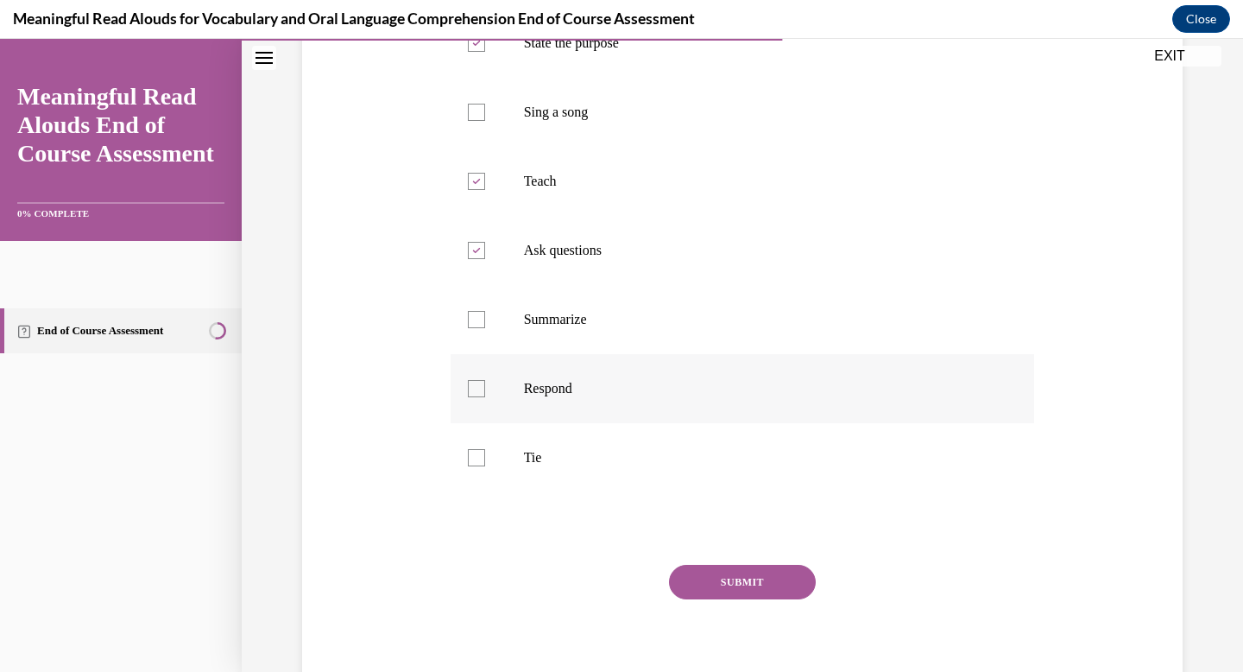
click at [591, 397] on p "Respond" at bounding box center [758, 388] width 468 height 17
click at [485, 397] on input "Respond" at bounding box center [476, 388] width 17 height 17
checkbox input "true"
click at [586, 482] on label "Tie" at bounding box center [743, 457] width 584 height 69
click at [485, 466] on input "Tie" at bounding box center [476, 457] width 17 height 17
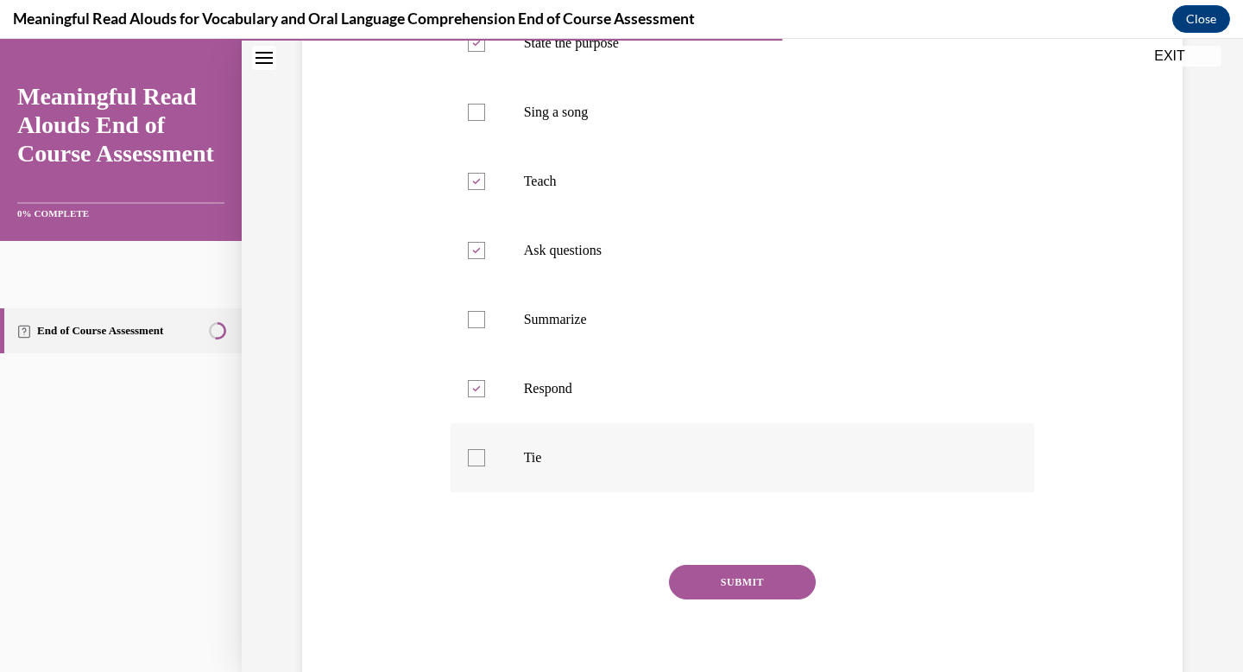
checkbox input "true"
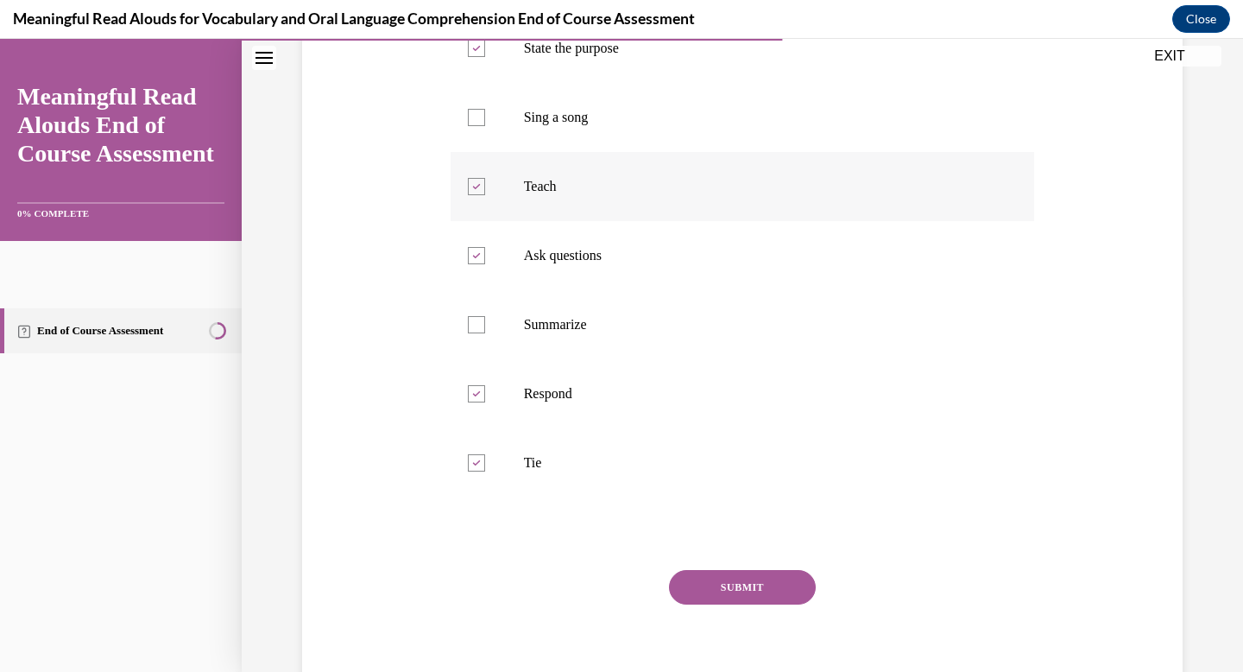
scroll to position [420, 0]
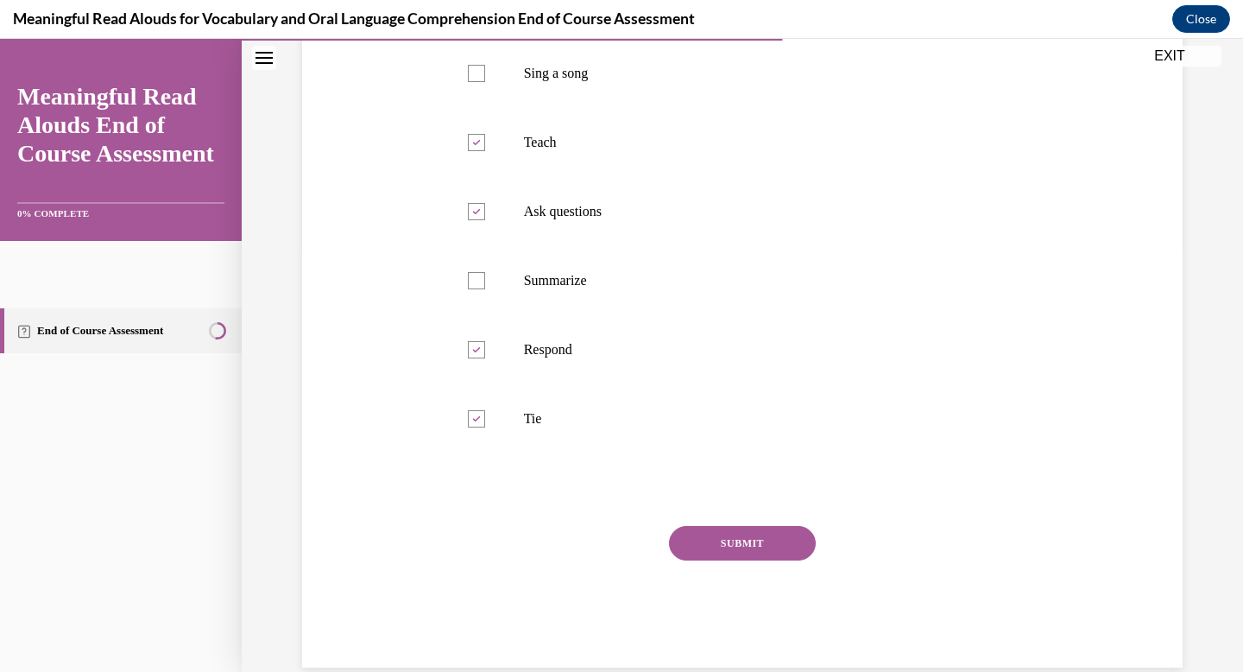
click at [709, 560] on button "SUBMIT" at bounding box center [742, 543] width 147 height 35
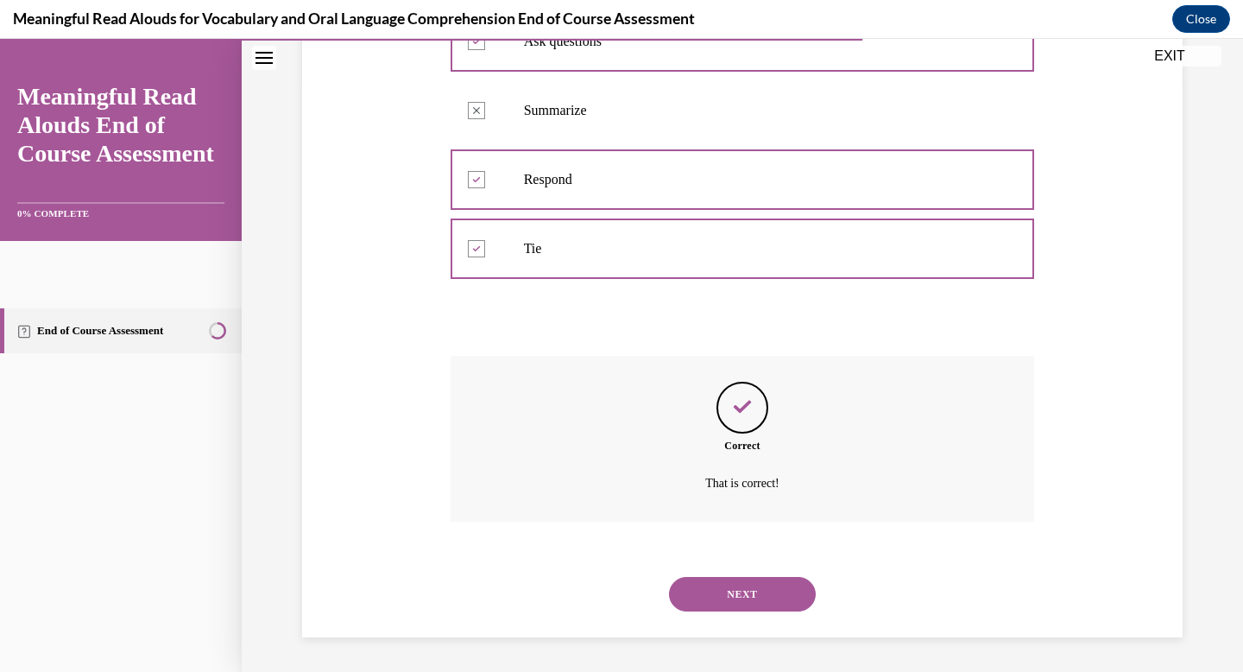
scroll to position [664, 0]
click at [735, 581] on button "NEXT" at bounding box center [742, 594] width 147 height 35
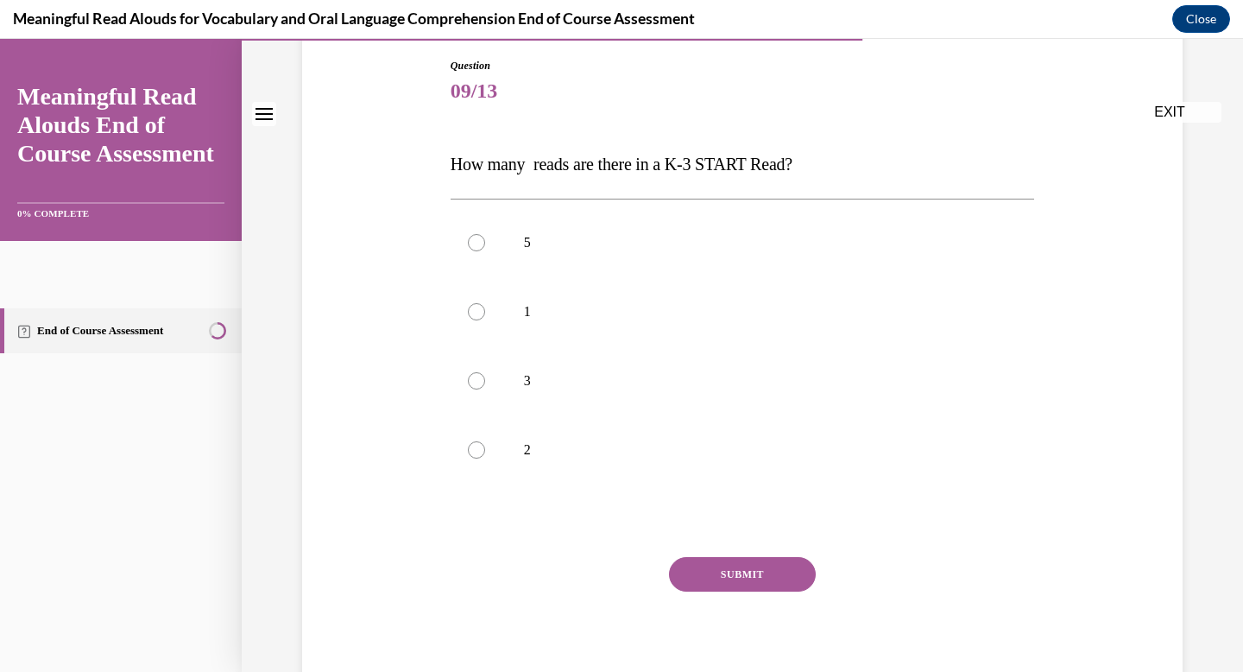
scroll to position [211, 0]
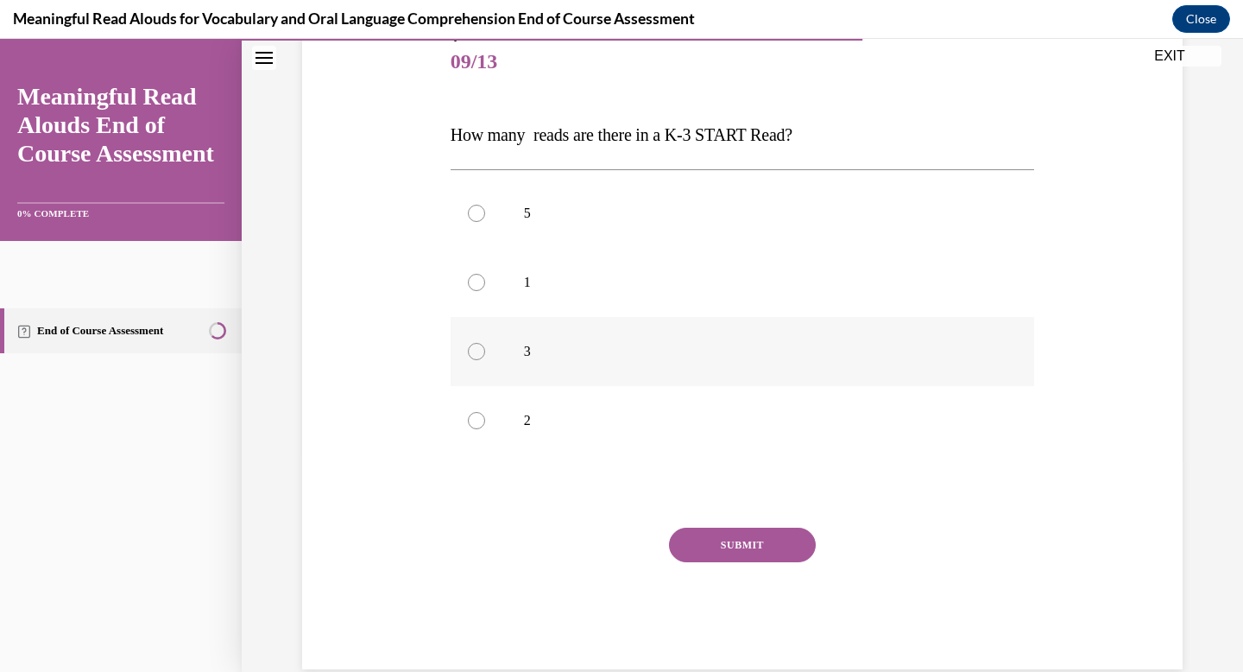
click at [692, 353] on label "3" at bounding box center [743, 351] width 584 height 69
click at [485, 353] on input "3" at bounding box center [476, 351] width 17 height 17
radio input "true"
click at [697, 562] on button "SUBMIT" at bounding box center [742, 544] width 147 height 35
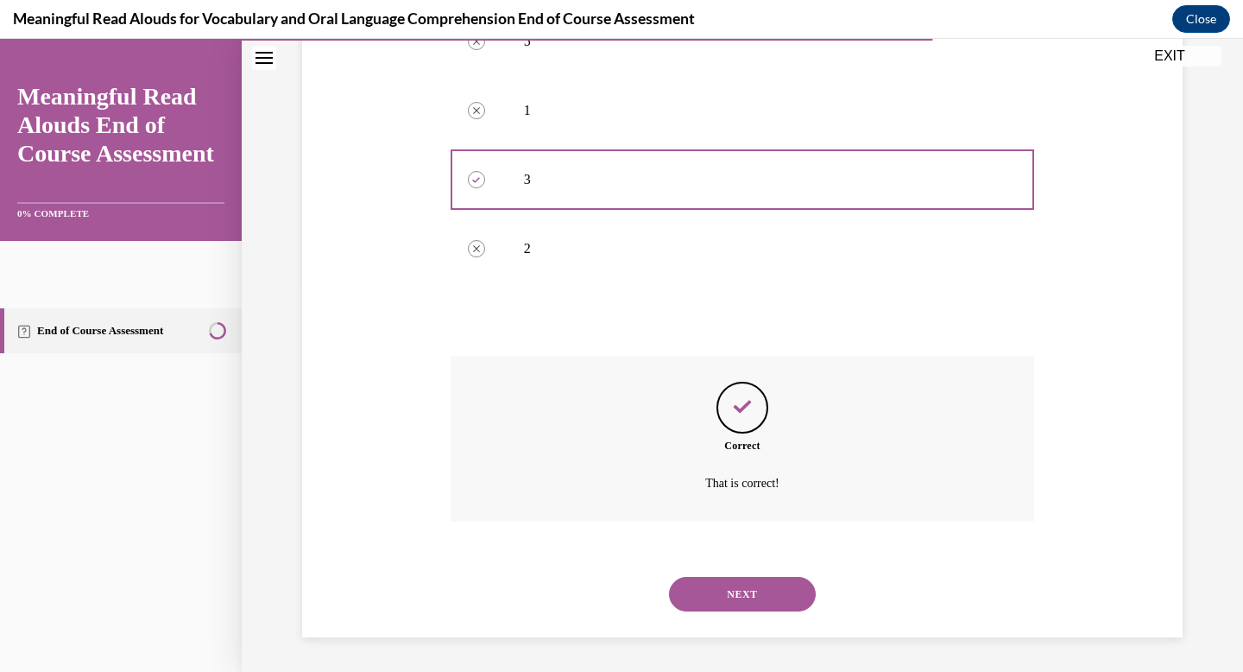
scroll to position [444, 0]
click at [702, 607] on button "NEXT" at bounding box center [742, 594] width 147 height 35
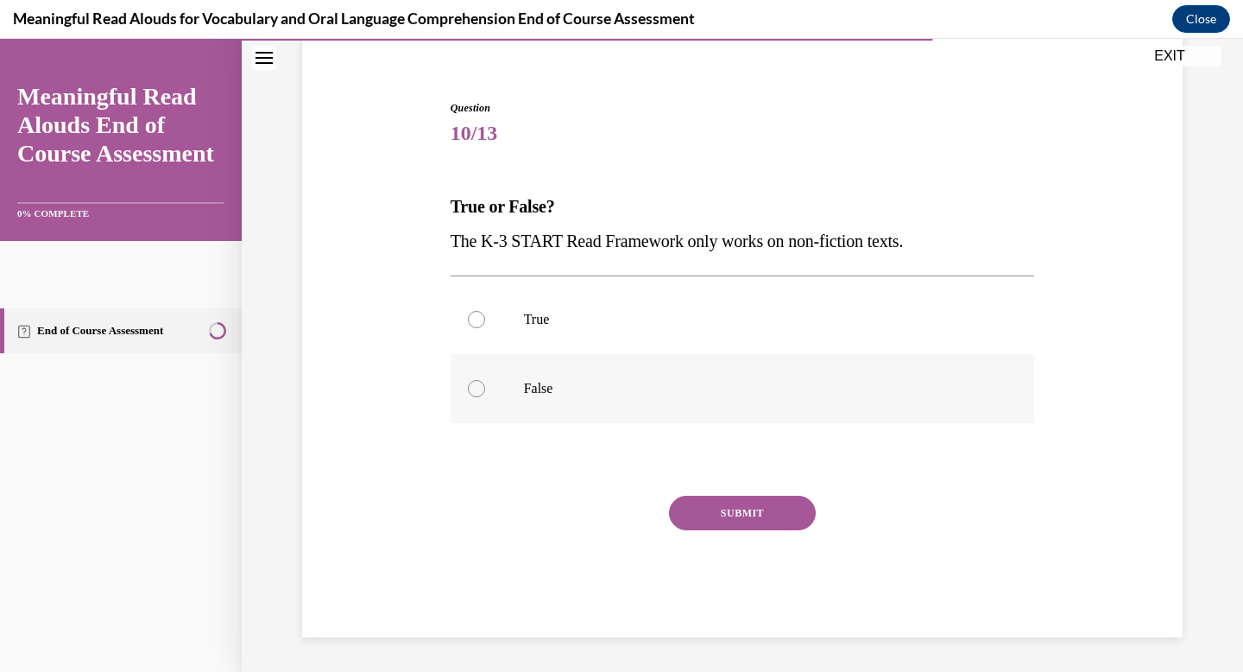
click at [688, 380] on p "False" at bounding box center [758, 388] width 468 height 17
click at [485, 380] on input "False" at bounding box center [476, 388] width 17 height 17
radio input "true"
click at [720, 498] on button "SUBMIT" at bounding box center [742, 512] width 147 height 35
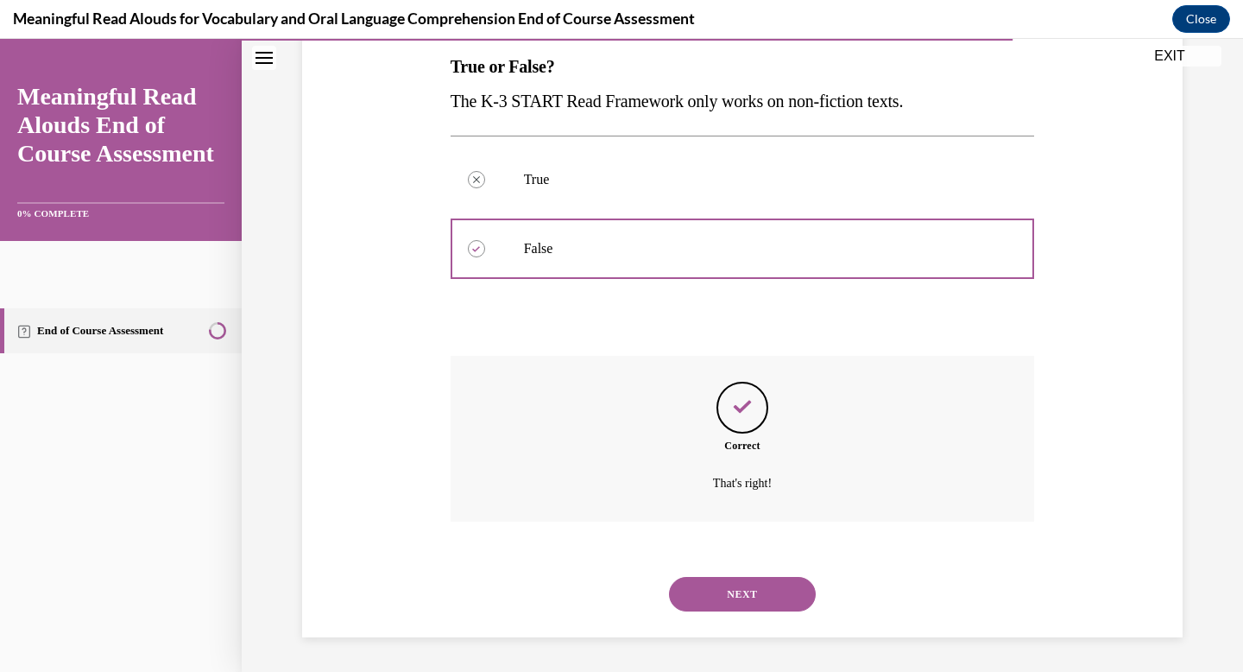
scroll to position [331, 0]
click at [718, 581] on button "NEXT" at bounding box center [742, 594] width 147 height 35
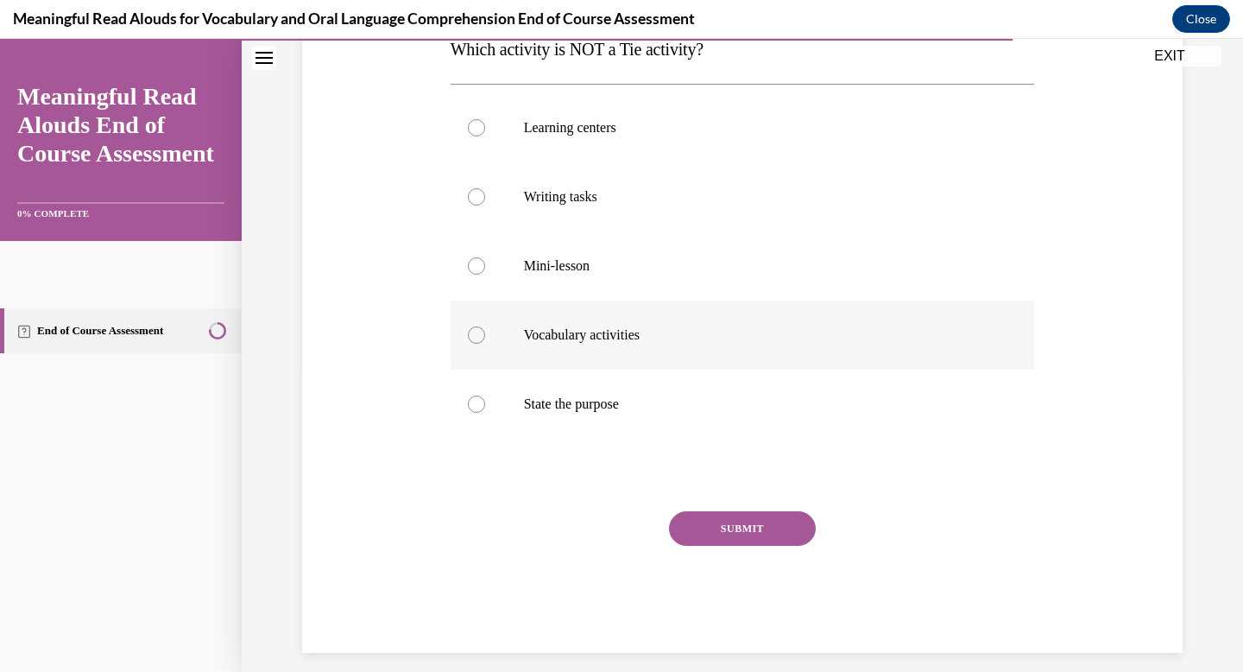
scroll to position [232, 0]
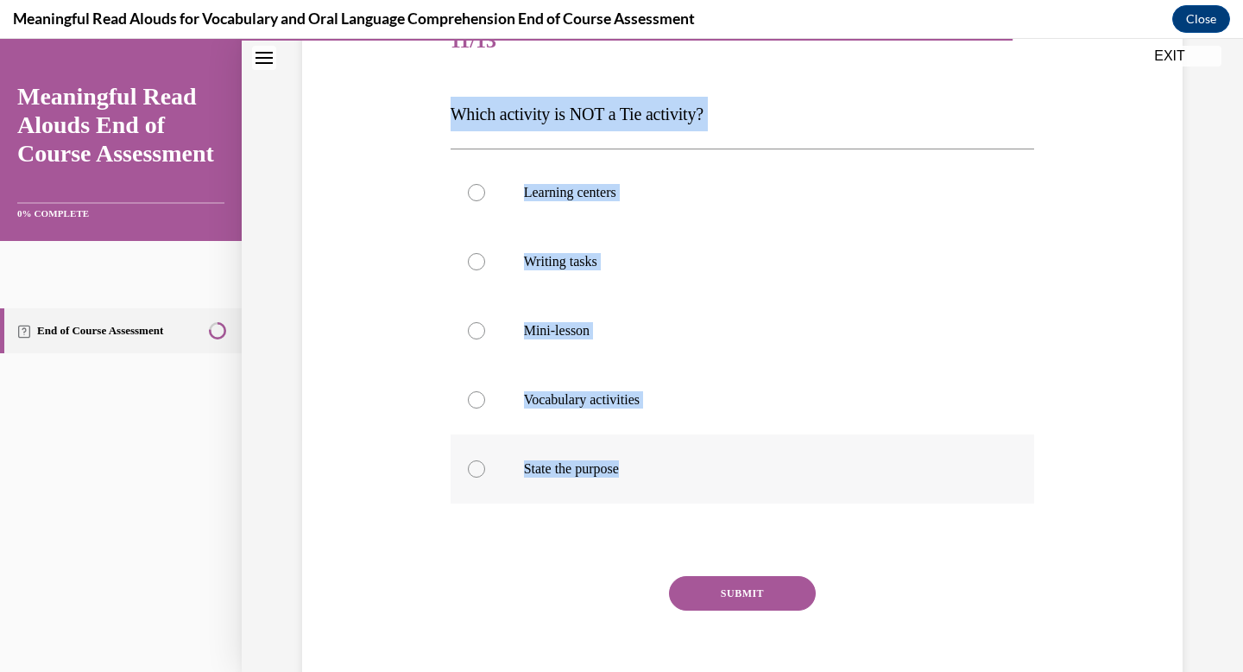
drag, startPoint x: 463, startPoint y: 127, endPoint x: 697, endPoint y: 535, distance: 471.0
click at [697, 535] on div "Question 11/13 Which activity is NOT a Tie activity? Learning centers Writing t…" at bounding box center [743, 362] width 584 height 709
click at [697, 503] on label "State the purpose" at bounding box center [743, 468] width 584 height 69
click at [485, 477] on input "State the purpose" at bounding box center [476, 468] width 17 height 17
radio input "true"
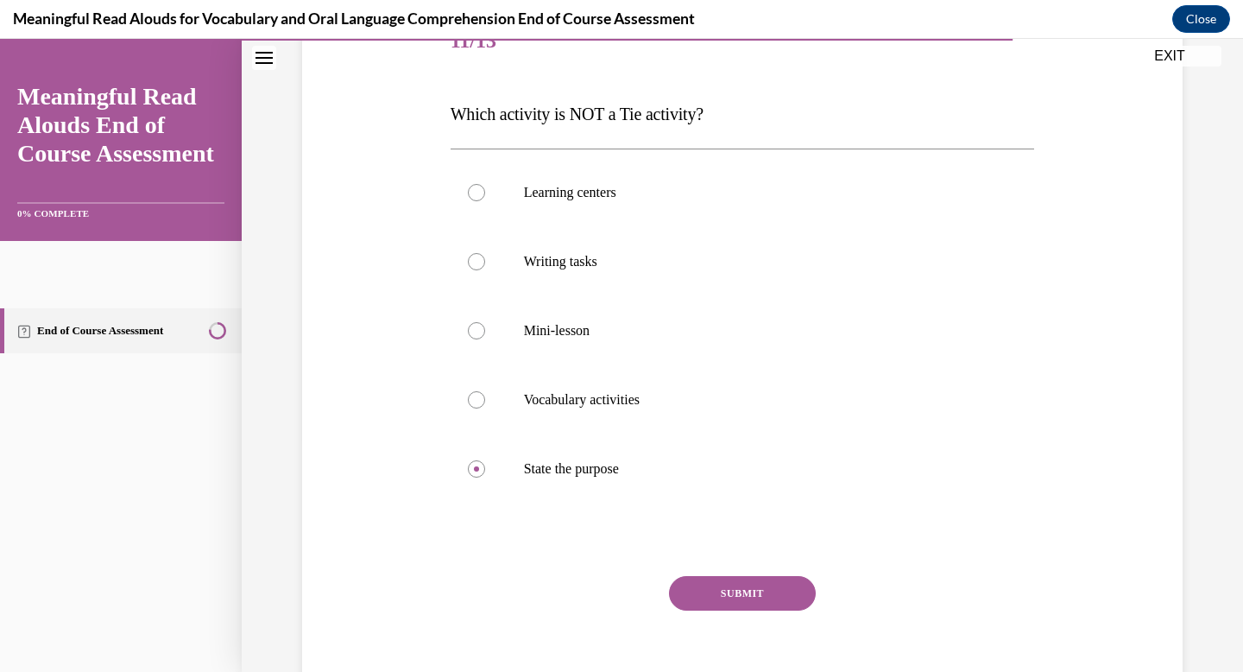
click at [705, 610] on button "SUBMIT" at bounding box center [742, 593] width 147 height 35
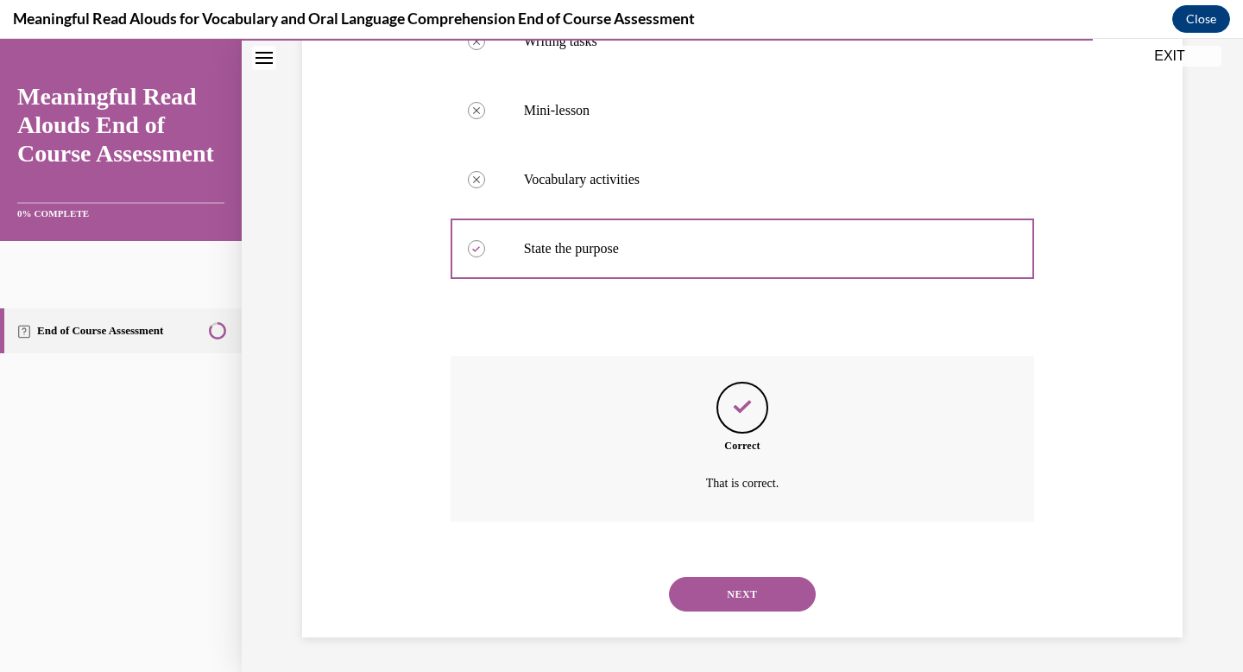
click at [716, 587] on button "NEXT" at bounding box center [742, 594] width 147 height 35
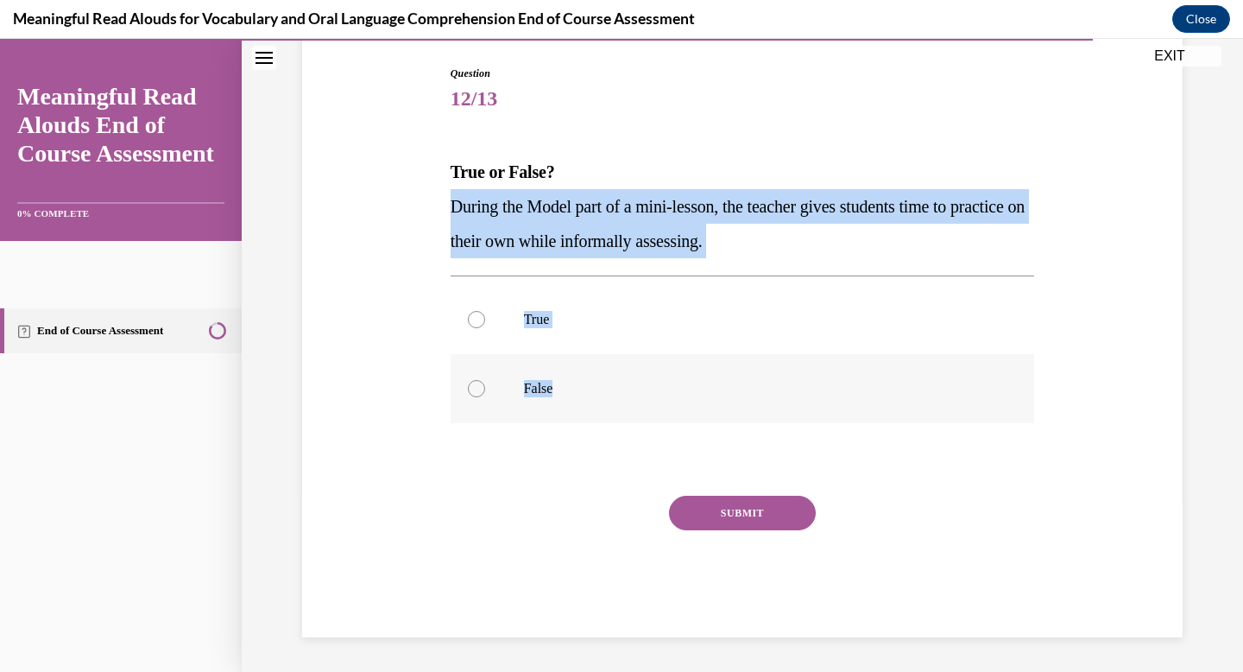
drag, startPoint x: 457, startPoint y: 188, endPoint x: 568, endPoint y: 412, distance: 249.7
click at [568, 412] on div "Question 12/13 True or False? During the Model part of a mini-lesson, the teach…" at bounding box center [742, 338] width 593 height 597
copy div "During the Model part of a mini-lesson, the teacher gives students time to prac…"
click at [570, 387] on p "False" at bounding box center [758, 388] width 468 height 17
click at [485, 387] on input "False" at bounding box center [476, 388] width 17 height 17
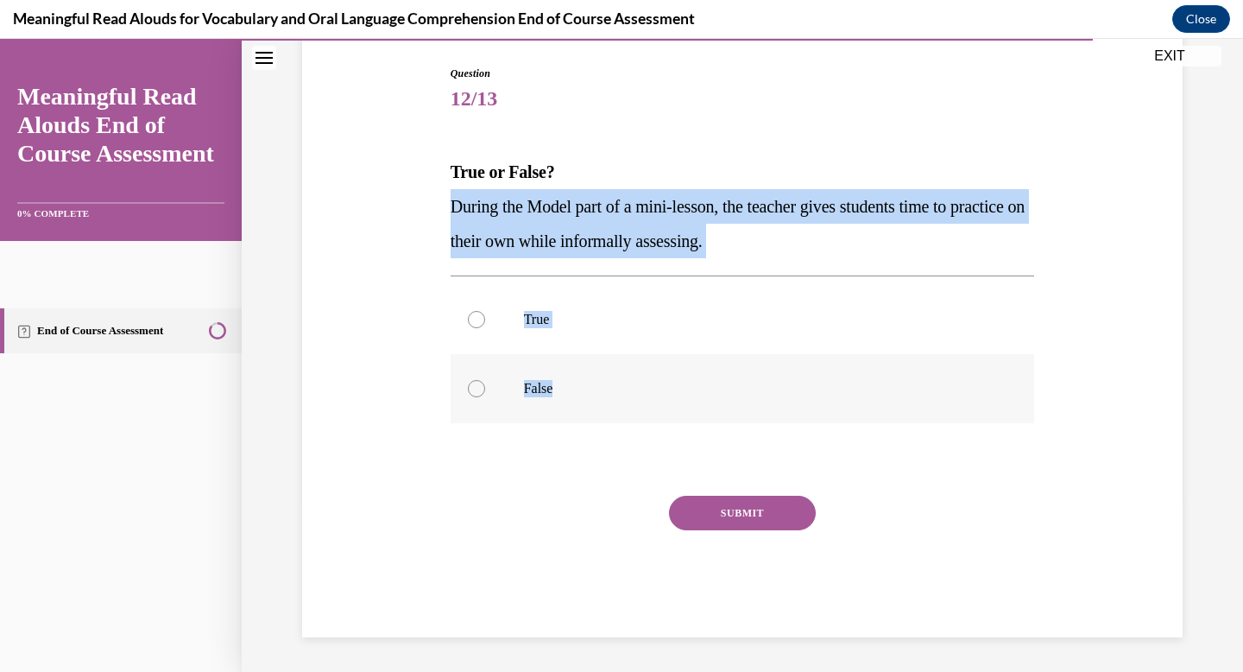
radio input "true"
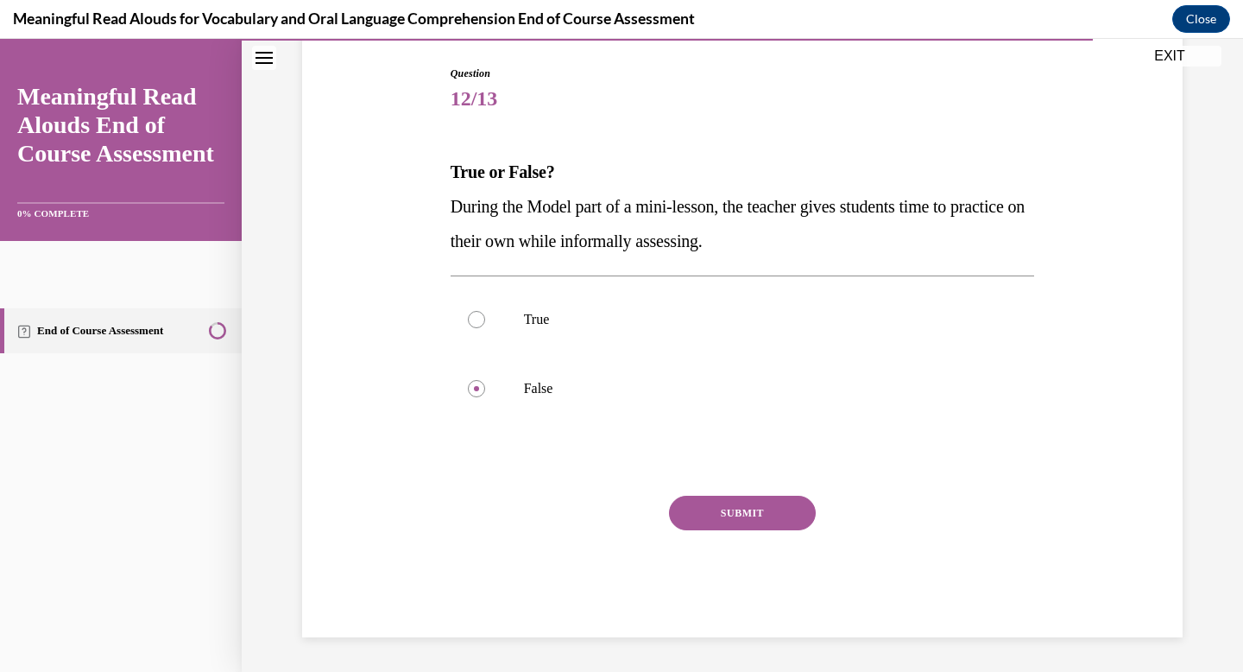
click at [701, 518] on button "SUBMIT" at bounding box center [742, 512] width 147 height 35
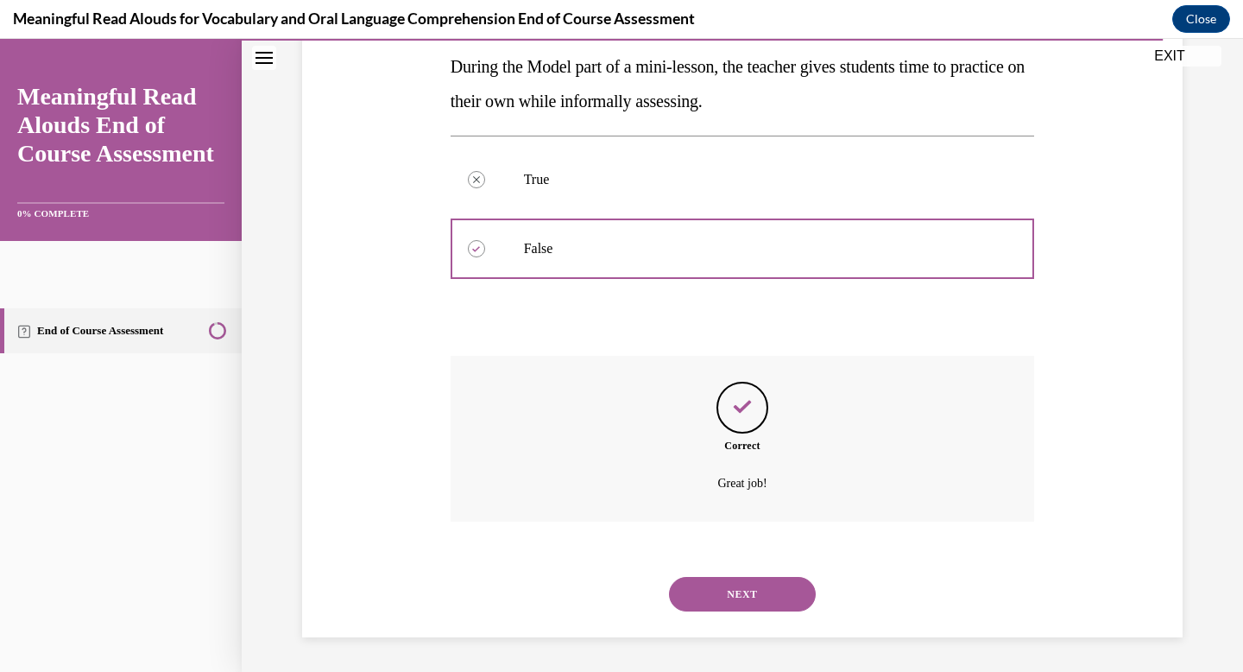
scroll to position [366, 0]
click at [716, 582] on button "NEXT" at bounding box center [742, 594] width 147 height 35
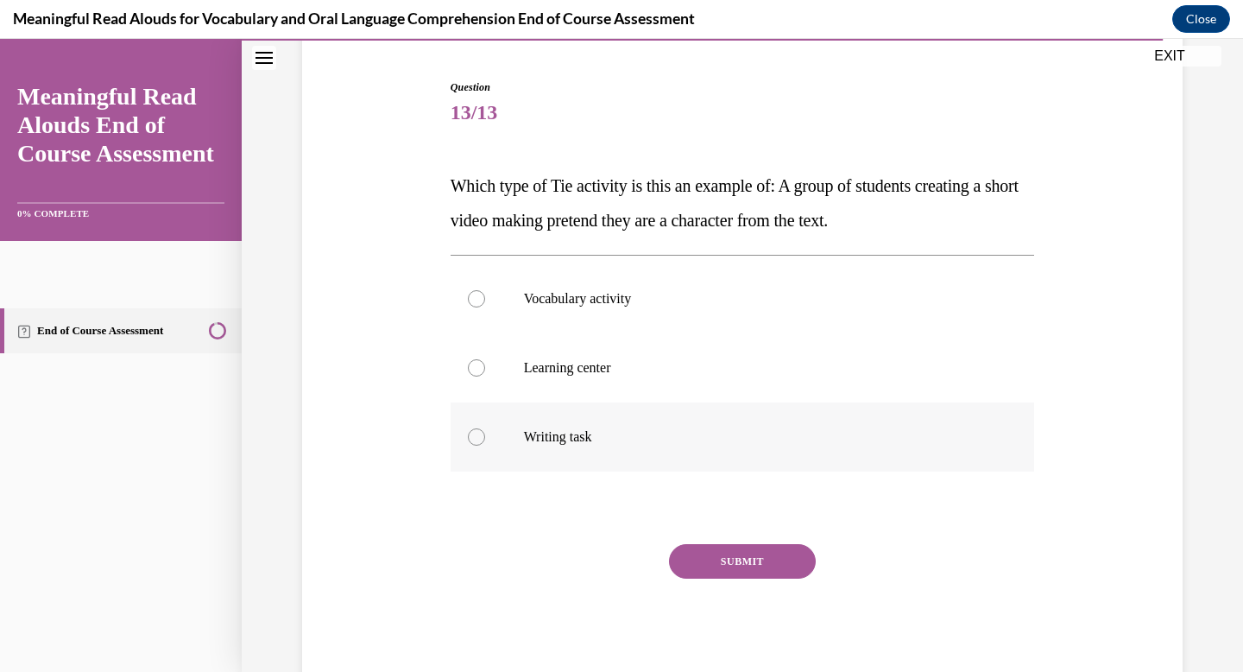
scroll to position [155, 0]
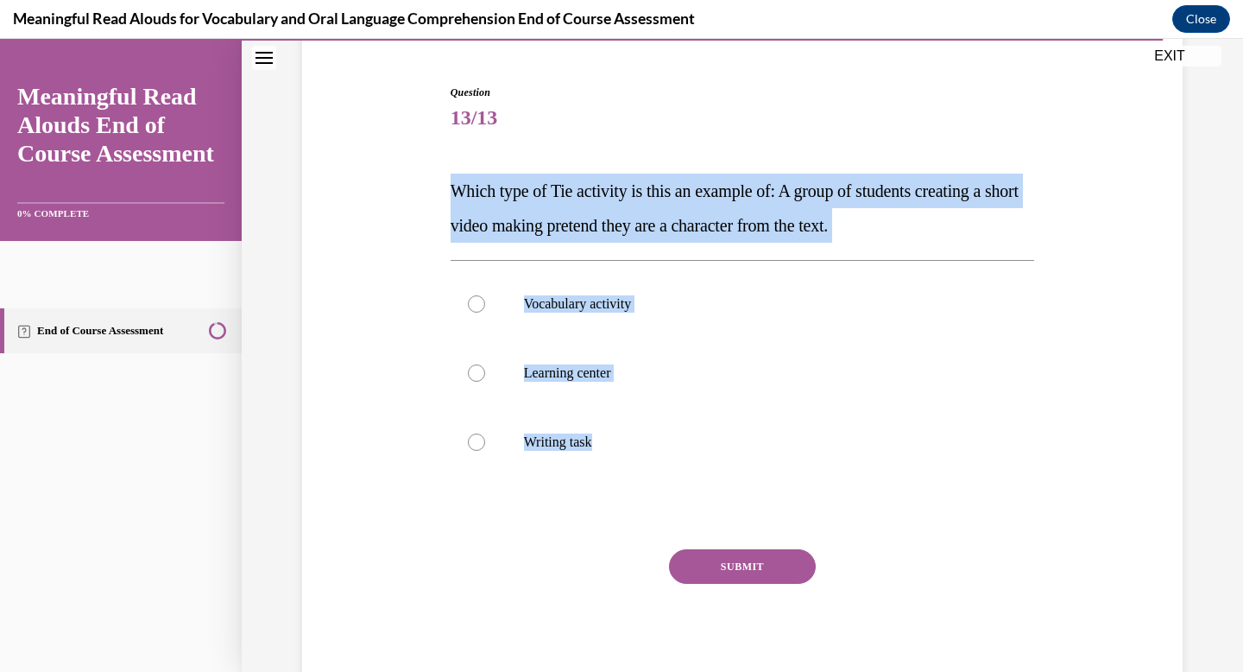
drag, startPoint x: 460, startPoint y: 188, endPoint x: 638, endPoint y: 532, distance: 386.8
click at [638, 532] on div "Question 13/13 Which type of Tie activity is this an example of: A group of stu…" at bounding box center [743, 388] width 584 height 606
copy div "Which type of Tie activity is this an example of: A group of students creating …"
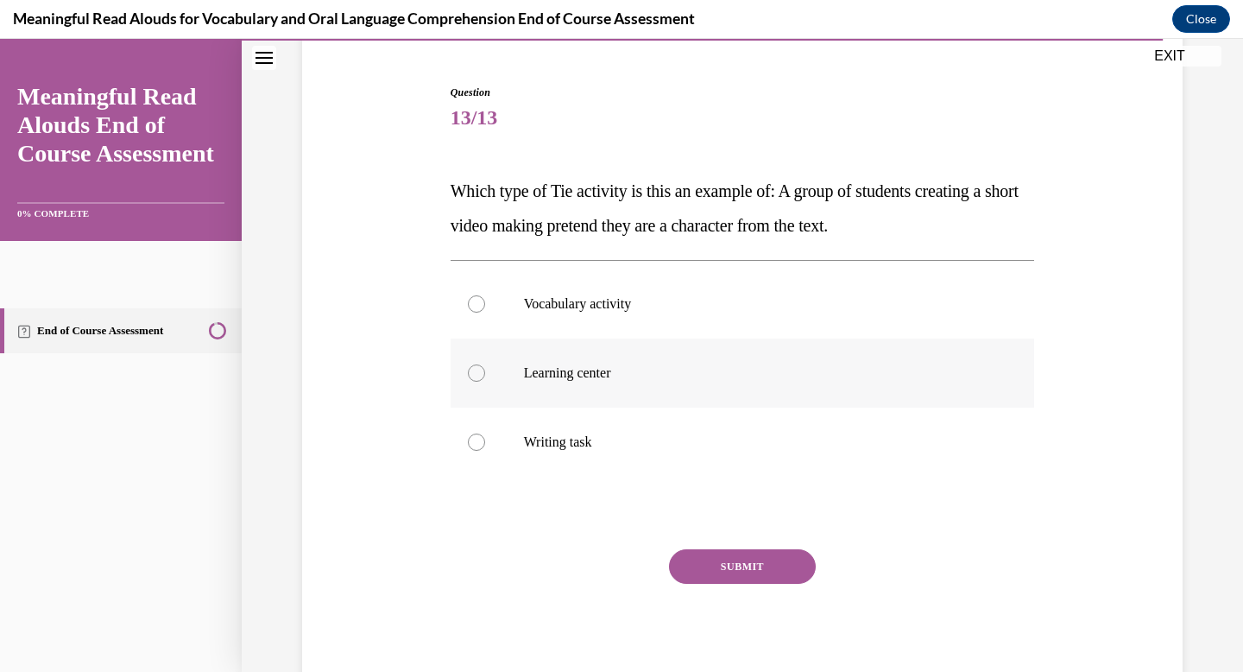
click at [590, 388] on label "Learning center" at bounding box center [743, 372] width 584 height 69
click at [485, 382] on input "Learning center" at bounding box center [476, 372] width 17 height 17
radio input "true"
click at [731, 583] on button "SUBMIT" at bounding box center [742, 566] width 147 height 35
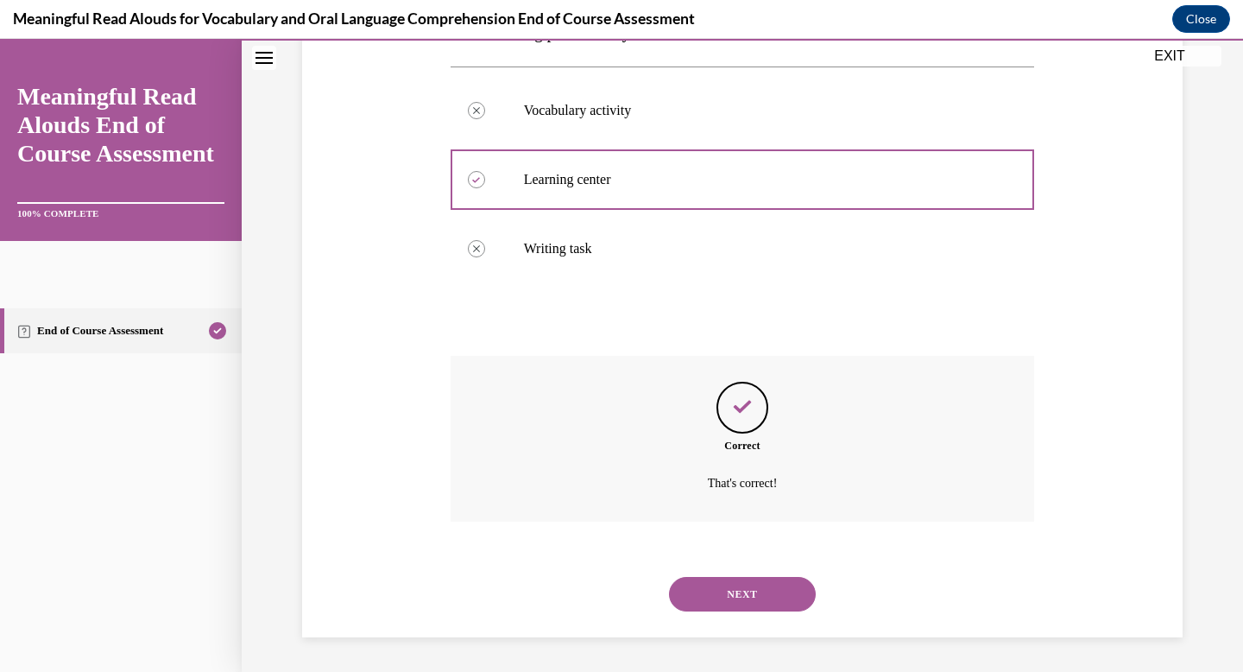
scroll to position [405, 0]
click at [729, 590] on button "NEXT" at bounding box center [742, 594] width 147 height 35
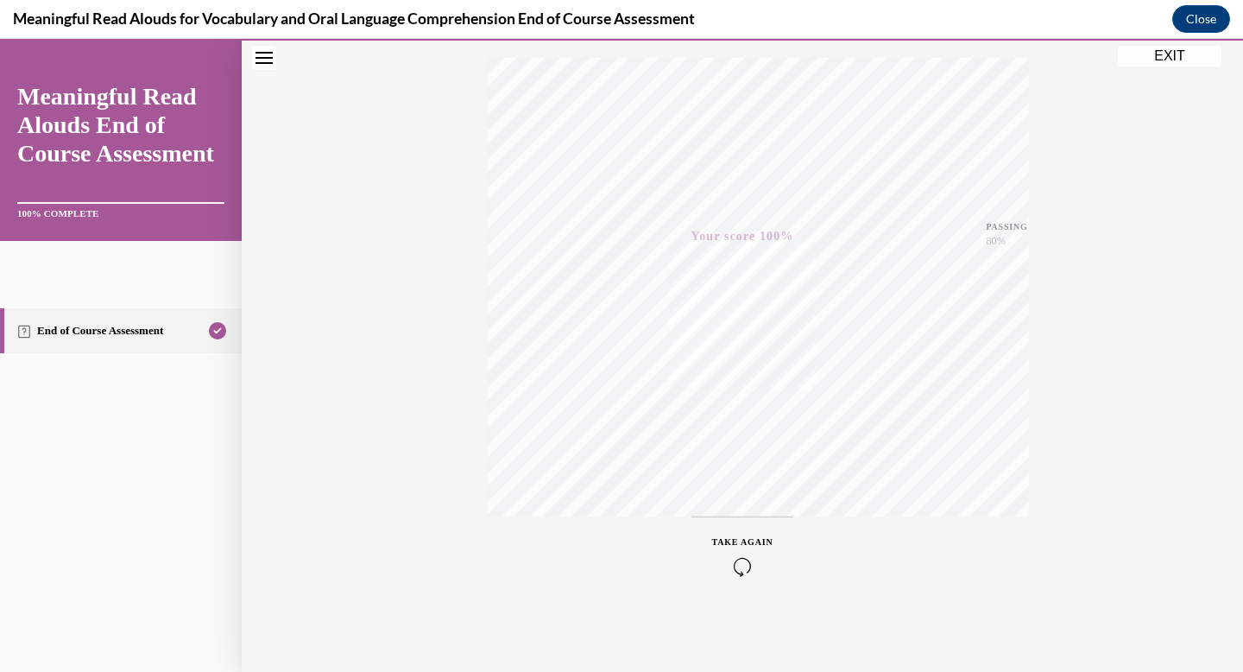
scroll to position [307, 0]
click at [1167, 65] on button "EXIT" at bounding box center [1170, 56] width 104 height 21
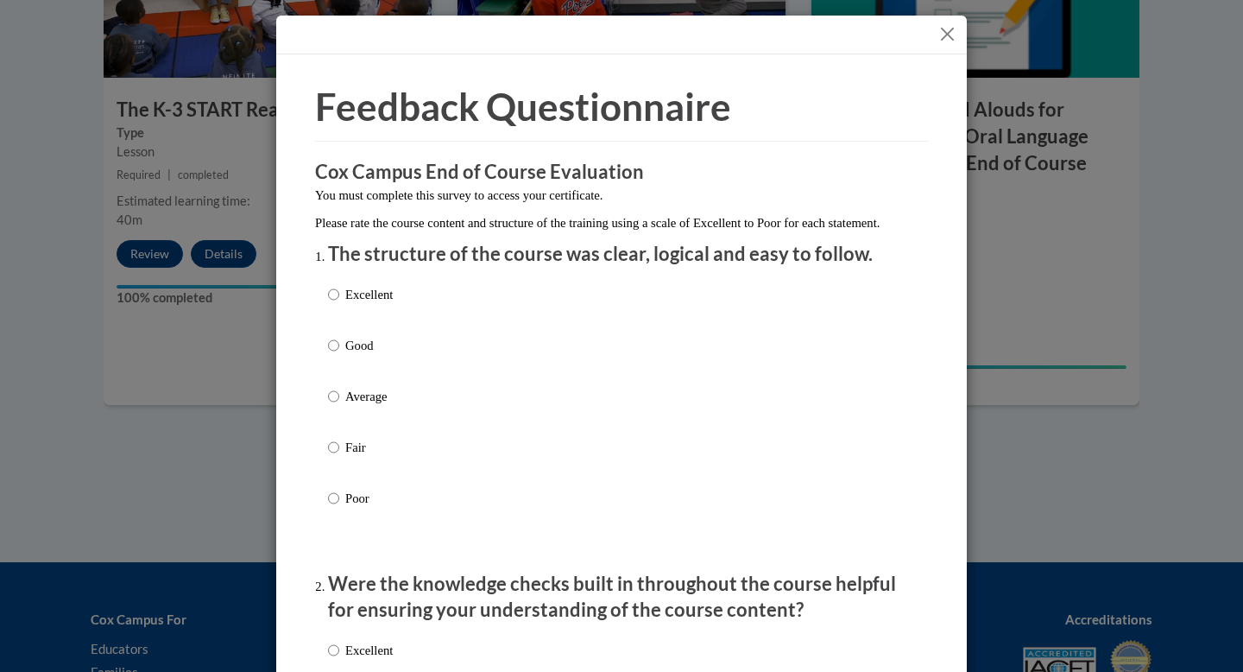
click at [345, 304] on p "Excellent" at bounding box center [368, 294] width 47 height 19
click at [339, 304] on input "Excellent" at bounding box center [333, 294] width 11 height 19
radio input "true"
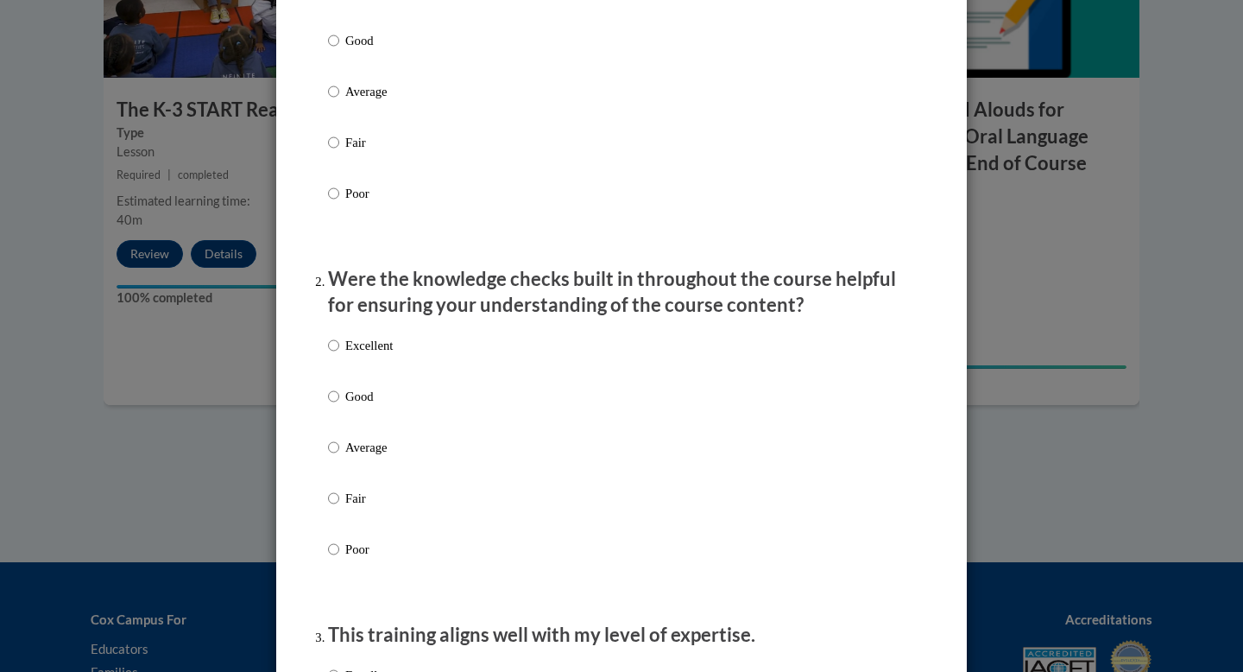
click at [350, 355] on p "Excellent" at bounding box center [368, 345] width 47 height 19
click at [339, 355] on input "Excellent" at bounding box center [333, 345] width 11 height 19
radio input "true"
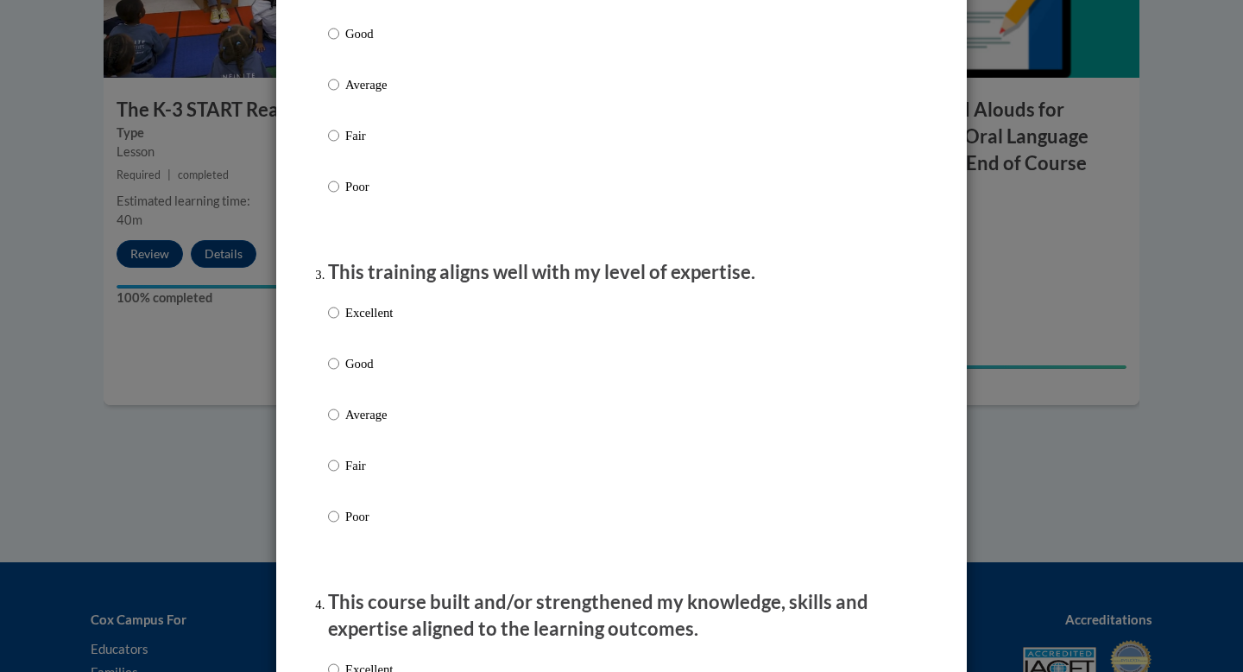
click at [362, 342] on label "Excellent" at bounding box center [360, 326] width 65 height 47
click at [339, 322] on input "Excellent" at bounding box center [333, 312] width 11 height 19
radio input "true"
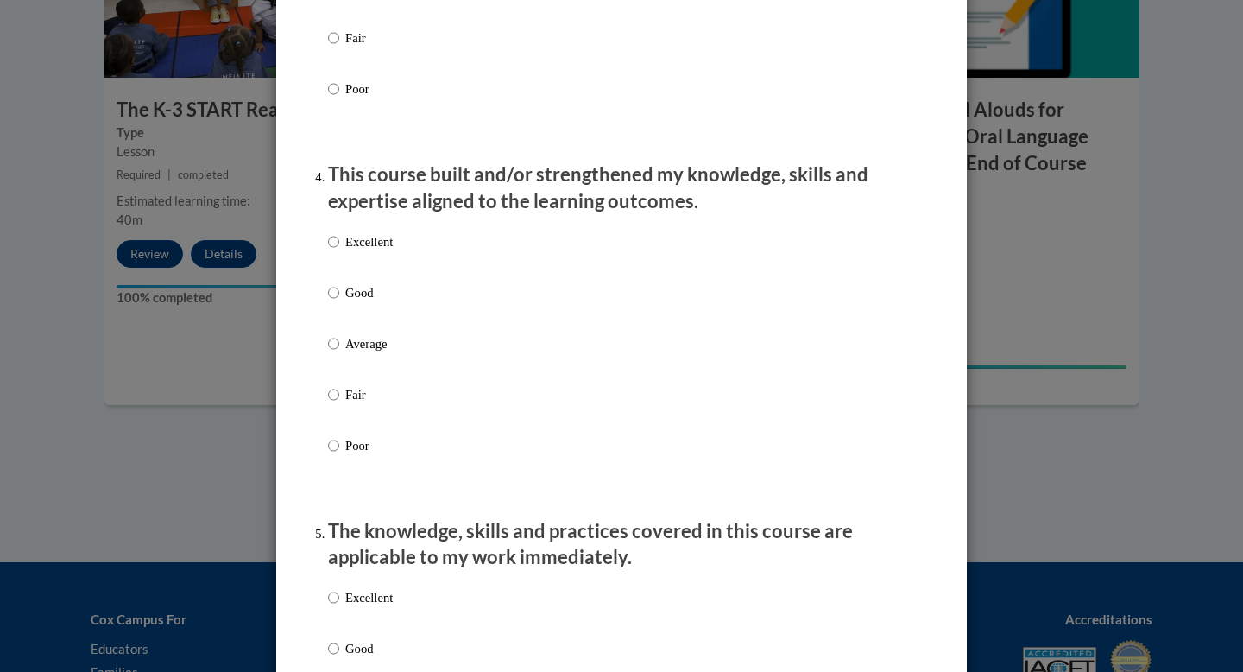
scroll to position [1094, 0]
click at [409, 249] on div "Excellent Good Average Fair Poor" at bounding box center [621, 364] width 587 height 281
click at [372, 251] on p "Excellent" at bounding box center [368, 241] width 47 height 19
click at [339, 251] on input "Excellent" at bounding box center [333, 241] width 11 height 19
radio input "true"
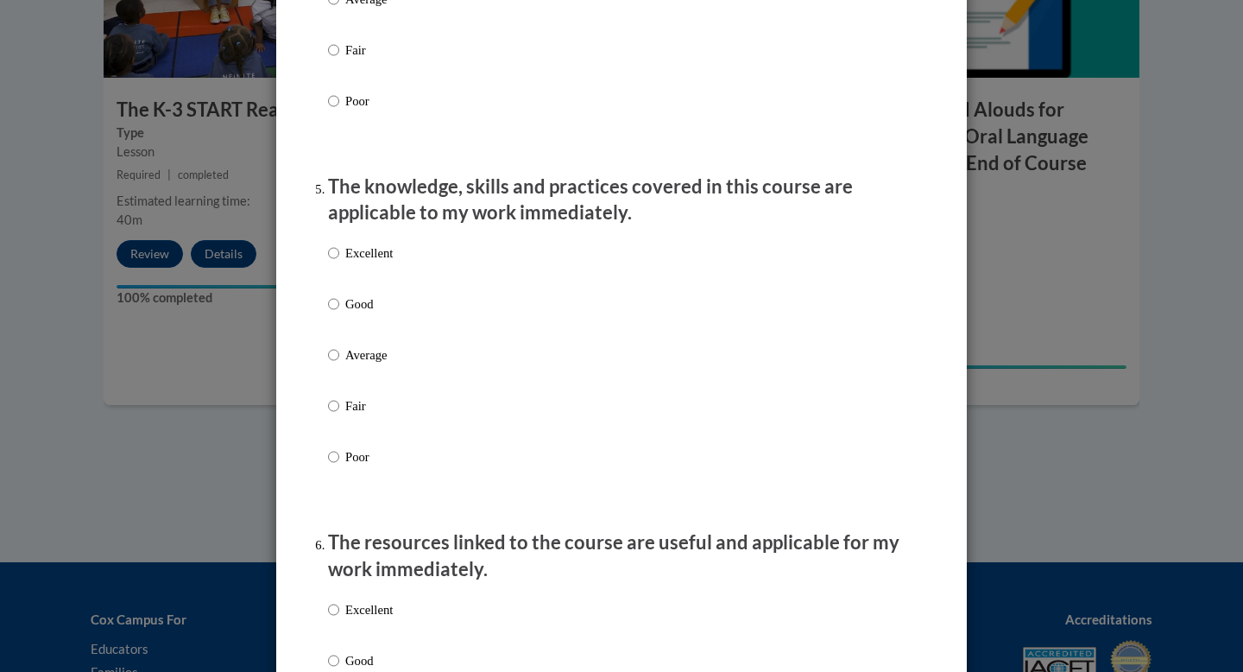
click at [369, 262] on p "Excellent" at bounding box center [368, 252] width 47 height 19
click at [339, 262] on input "Excellent" at bounding box center [333, 252] width 11 height 19
radio input "true"
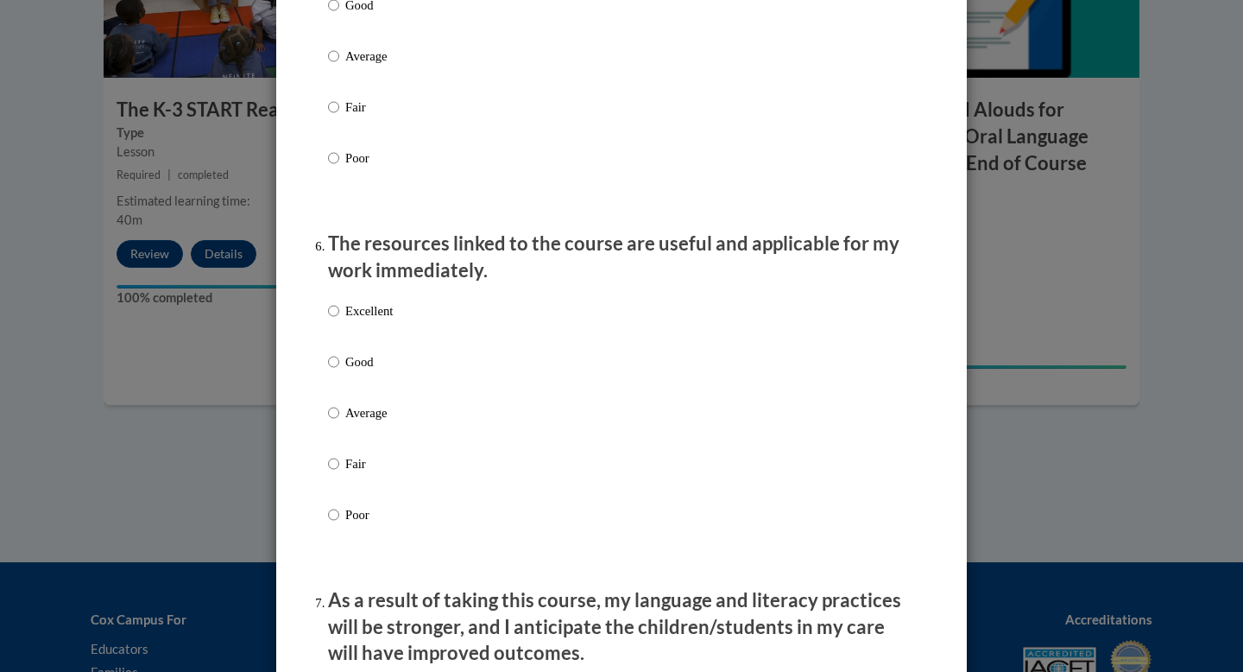
click at [367, 320] on p "Excellent" at bounding box center [368, 310] width 47 height 19
click at [339, 320] on input "Excellent" at bounding box center [333, 310] width 11 height 19
radio input "true"
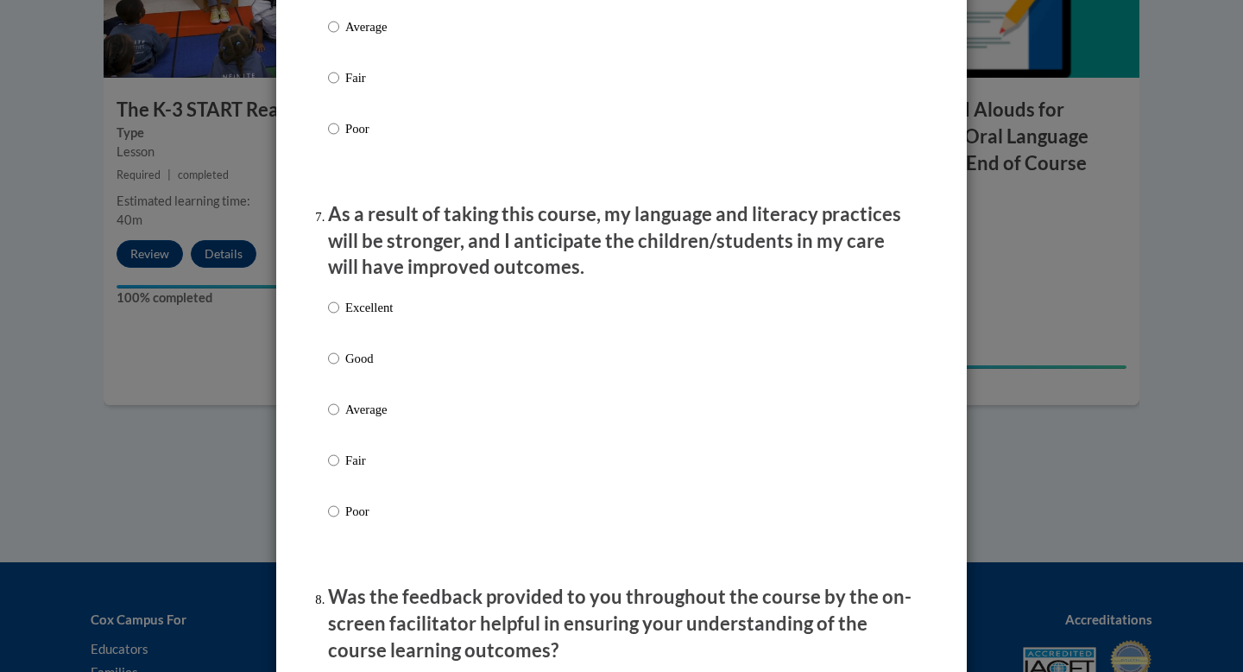
click at [366, 317] on p "Excellent" at bounding box center [368, 307] width 47 height 19
click at [339, 317] on input "Excellent" at bounding box center [333, 307] width 11 height 19
radio input "true"
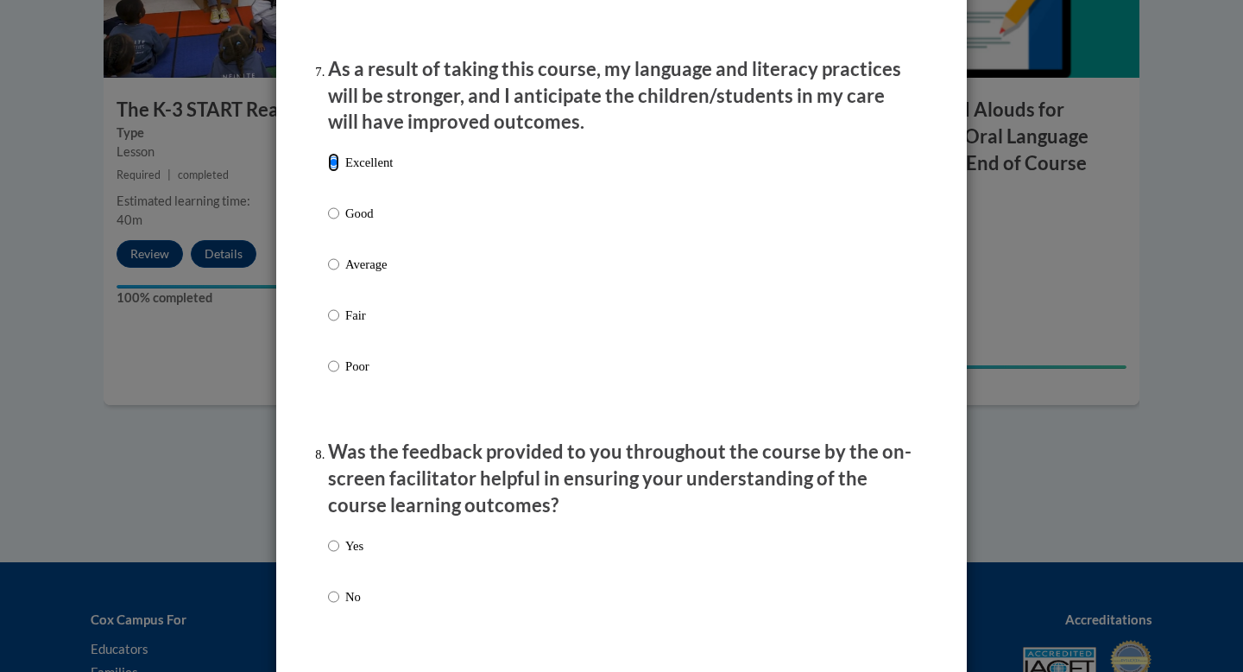
scroll to position [2627, 0]
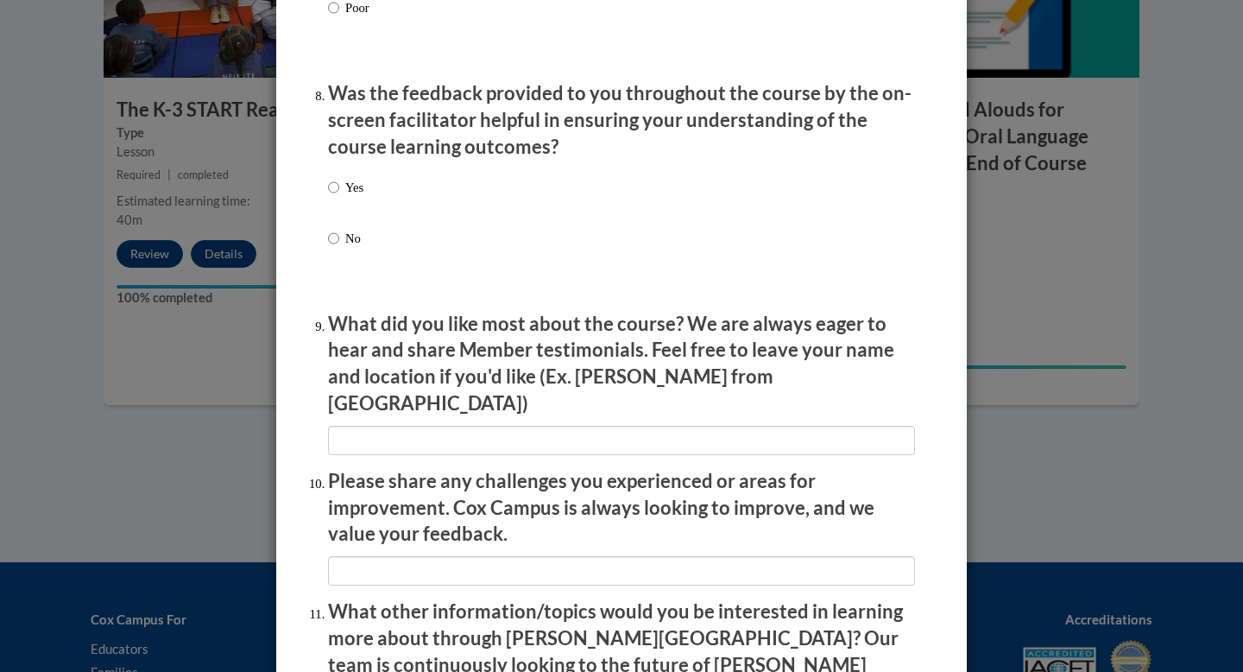
click at [371, 192] on div "Yes No" at bounding box center [621, 233] width 587 height 129
click at [357, 194] on p "Yes" at bounding box center [354, 187] width 18 height 19
click at [339, 194] on input "Yes" at bounding box center [333, 187] width 11 height 19
radio input "true"
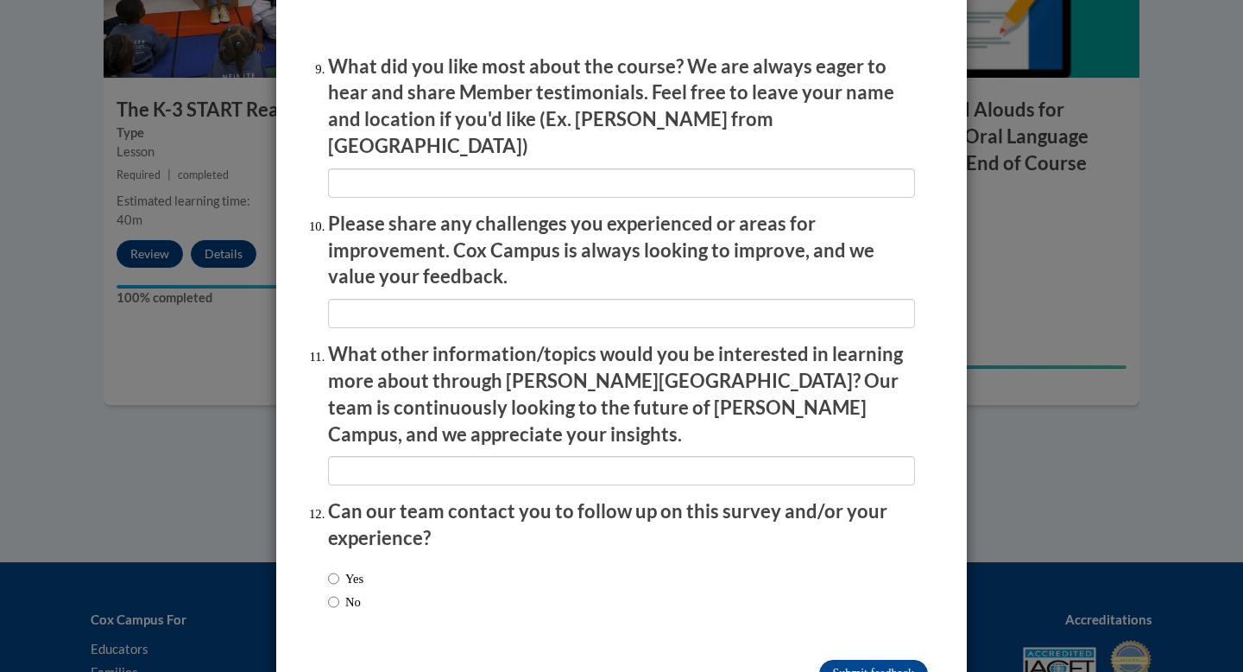
scroll to position [2877, 0]
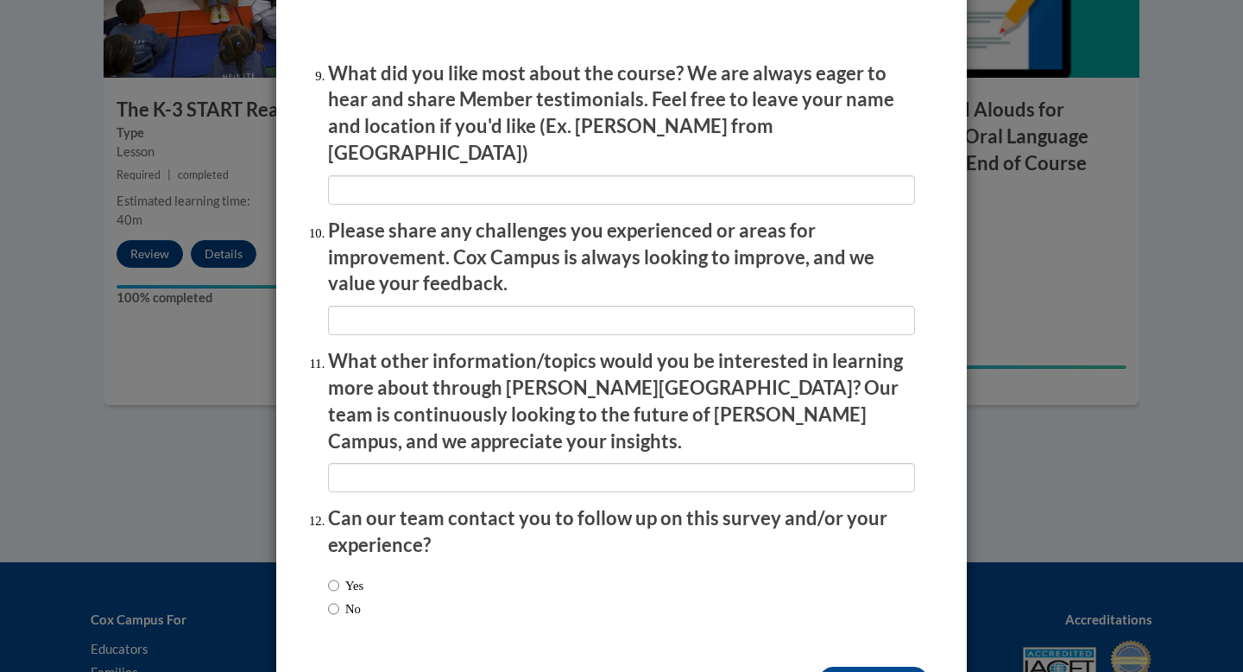
click at [351, 576] on label "Yes" at bounding box center [345, 585] width 35 height 19
click at [339, 576] on input "Yes" at bounding box center [333, 585] width 11 height 19
radio input "true"
click at [842, 666] on input "Submit feedback" at bounding box center [873, 680] width 109 height 28
